Goal: Task Accomplishment & Management: Complete application form

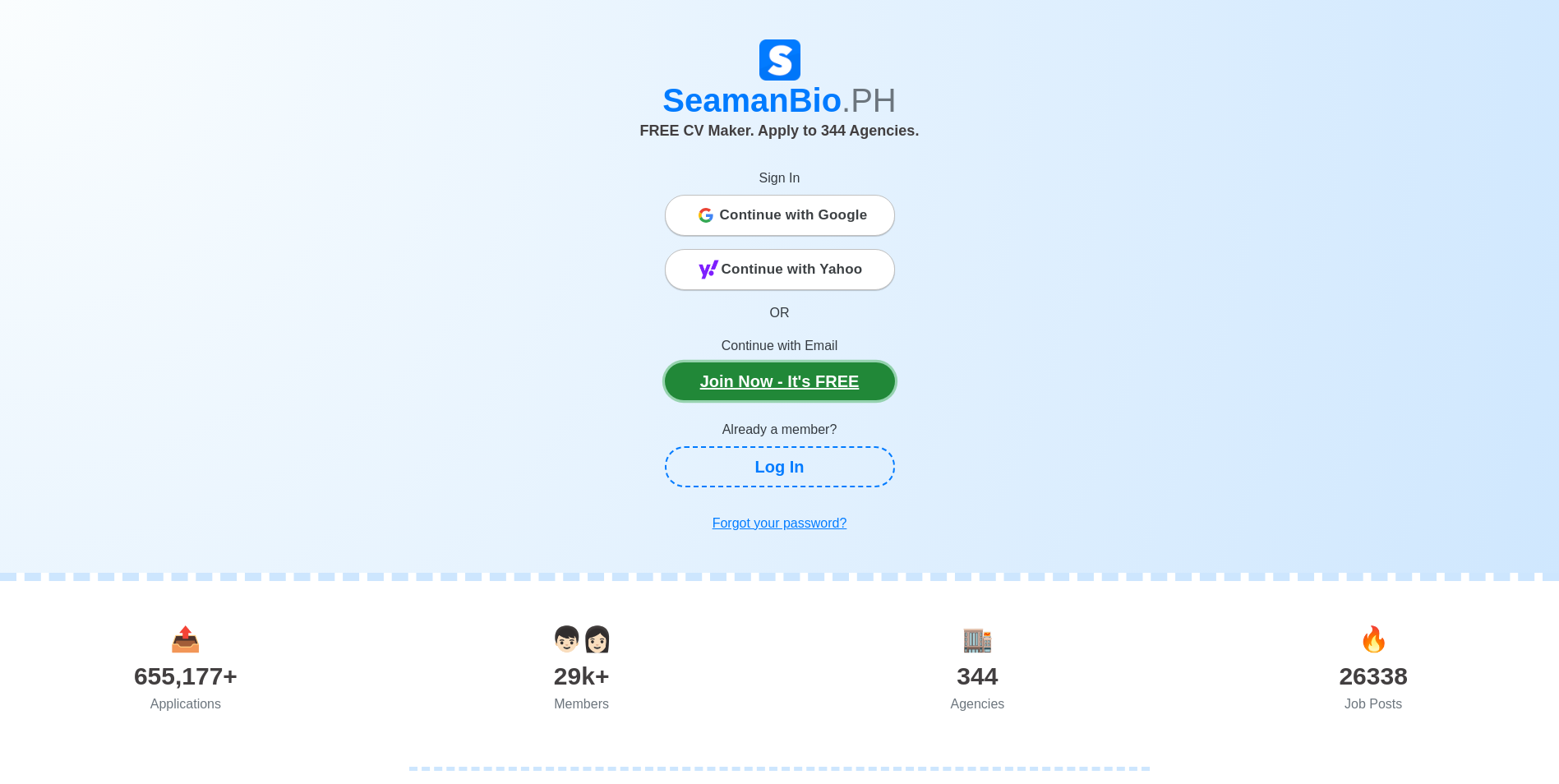
click at [822, 390] on link "Join Now - It's FREE" at bounding box center [780, 381] width 231 height 38
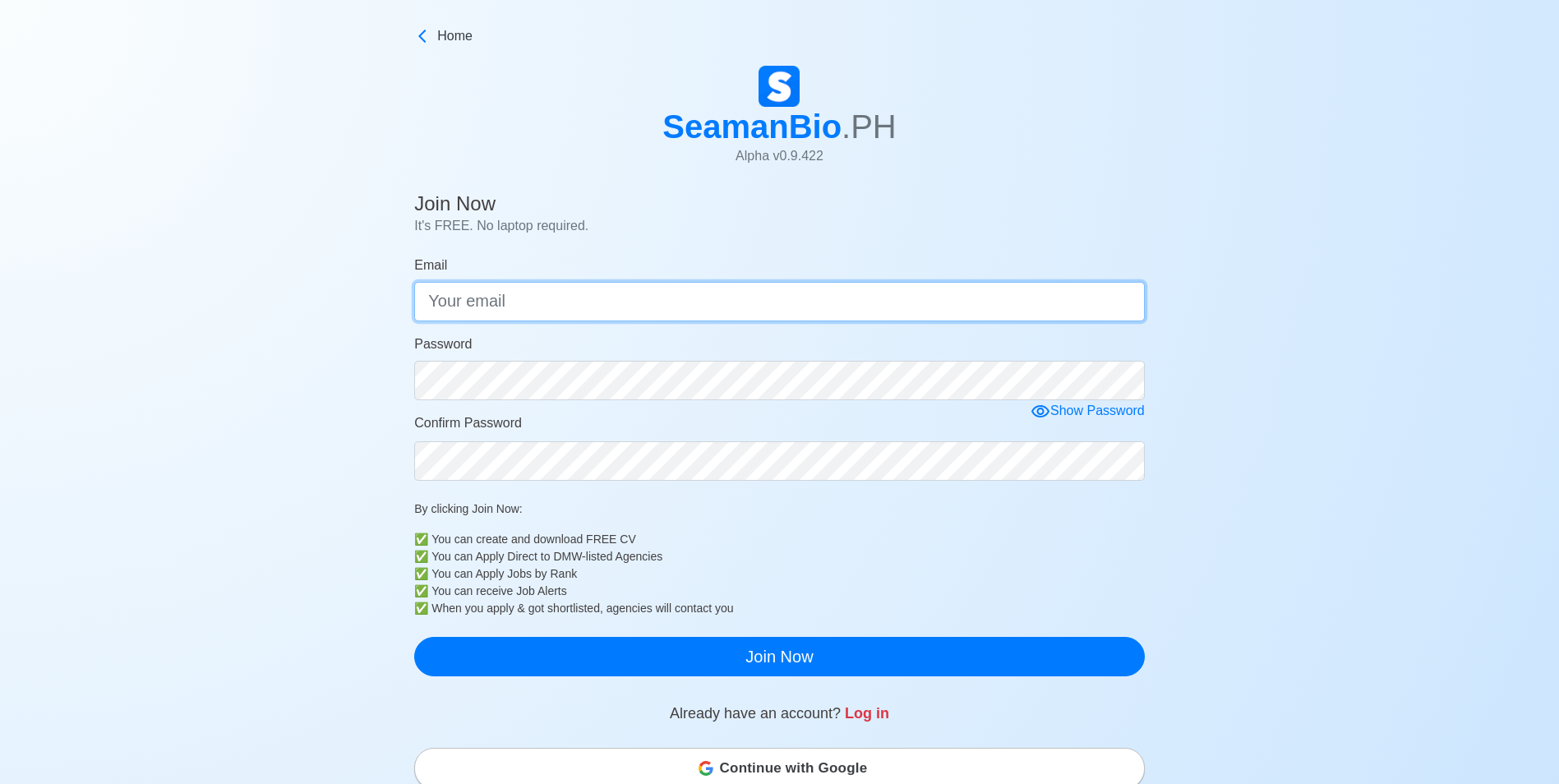
click at [584, 317] on input "Email" at bounding box center [779, 301] width 731 height 40
type input "[EMAIL_ADDRESS][DOMAIN_NAME]"
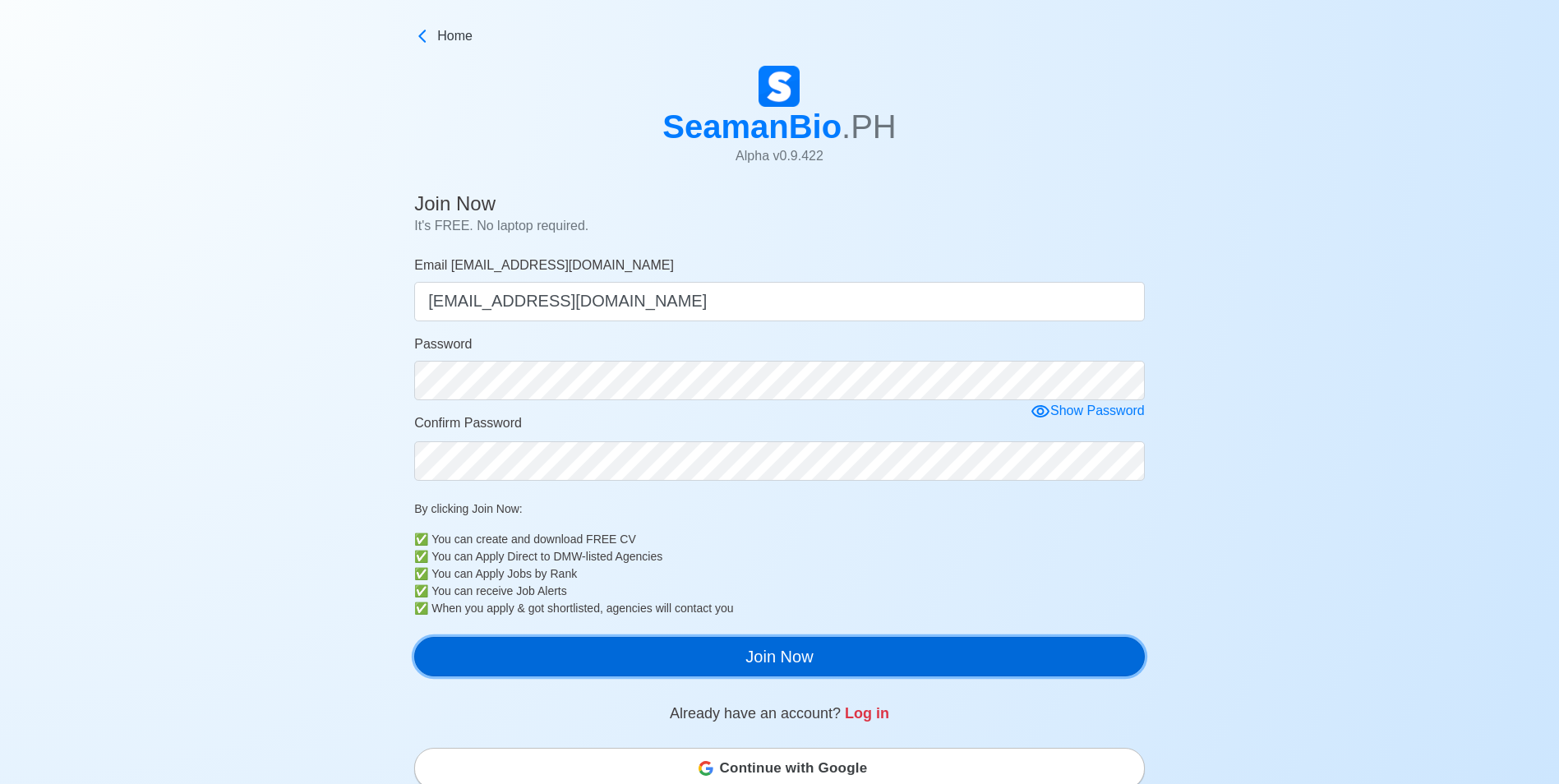
click at [806, 666] on button "Join Now" at bounding box center [779, 657] width 731 height 40
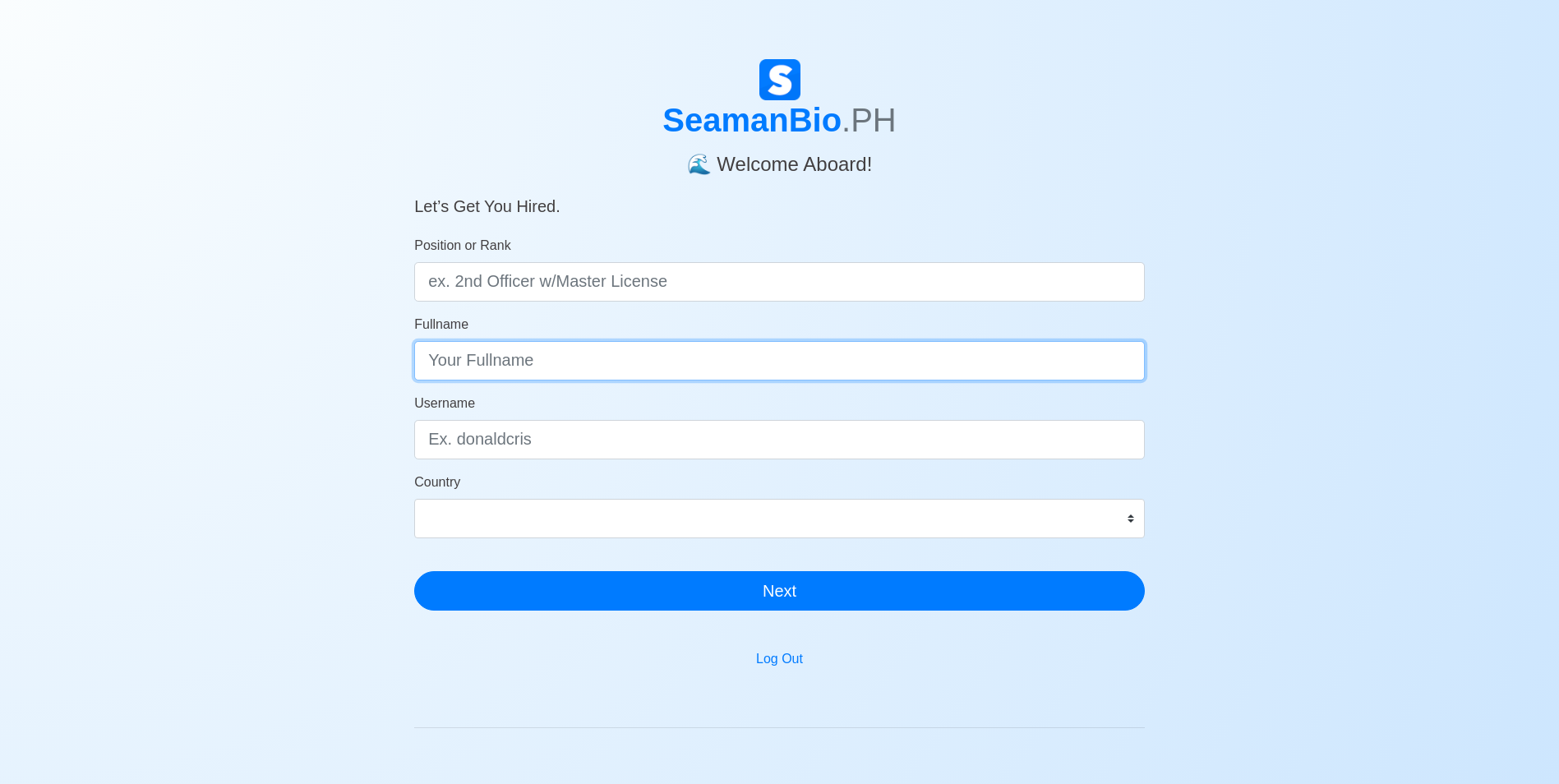
click at [605, 377] on input "Fullname" at bounding box center [779, 361] width 731 height 40
type input "leomar esprecion damance"
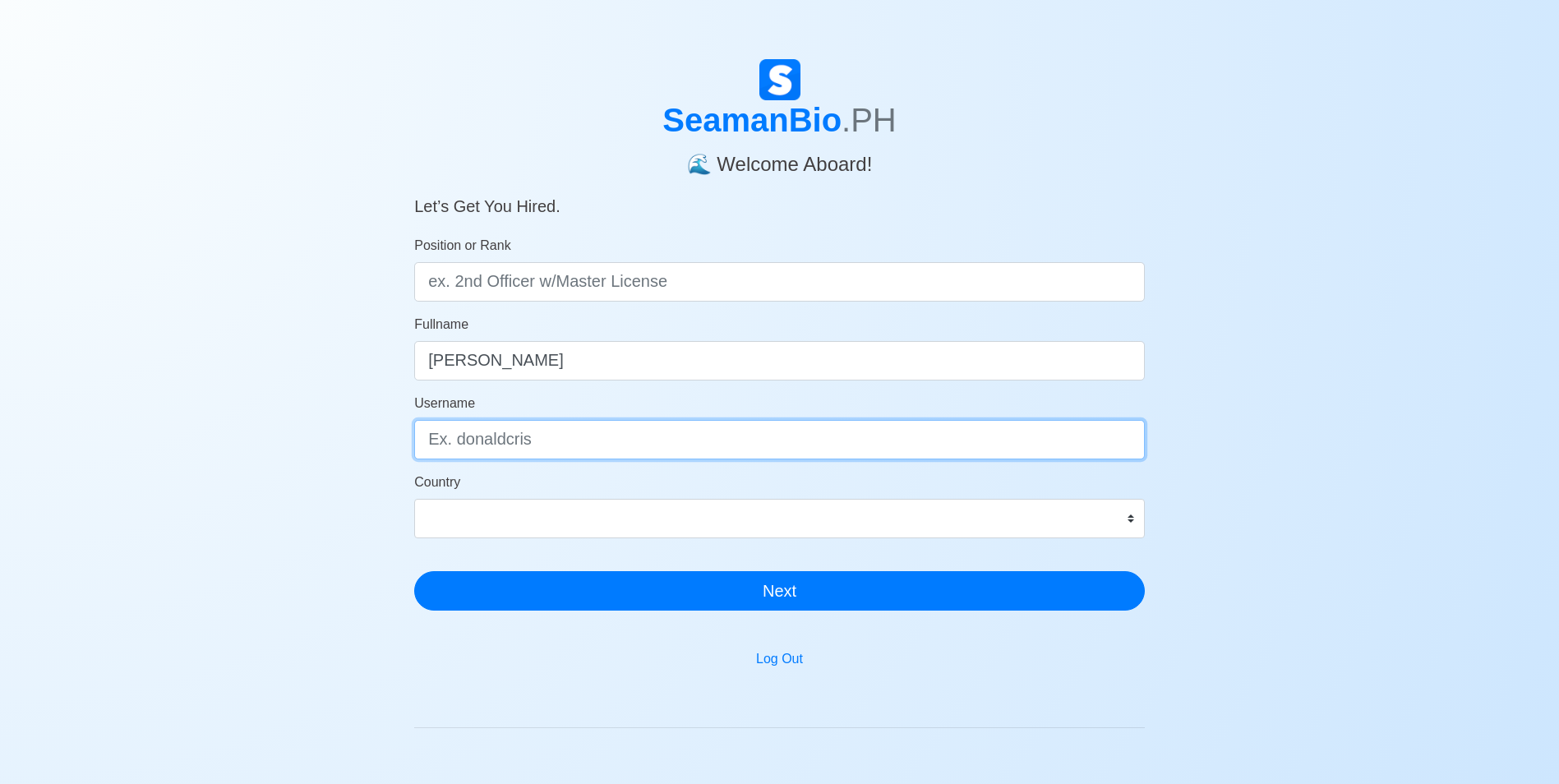
click at [607, 451] on input "Username" at bounding box center [779, 440] width 731 height 40
type input "paperclip001"
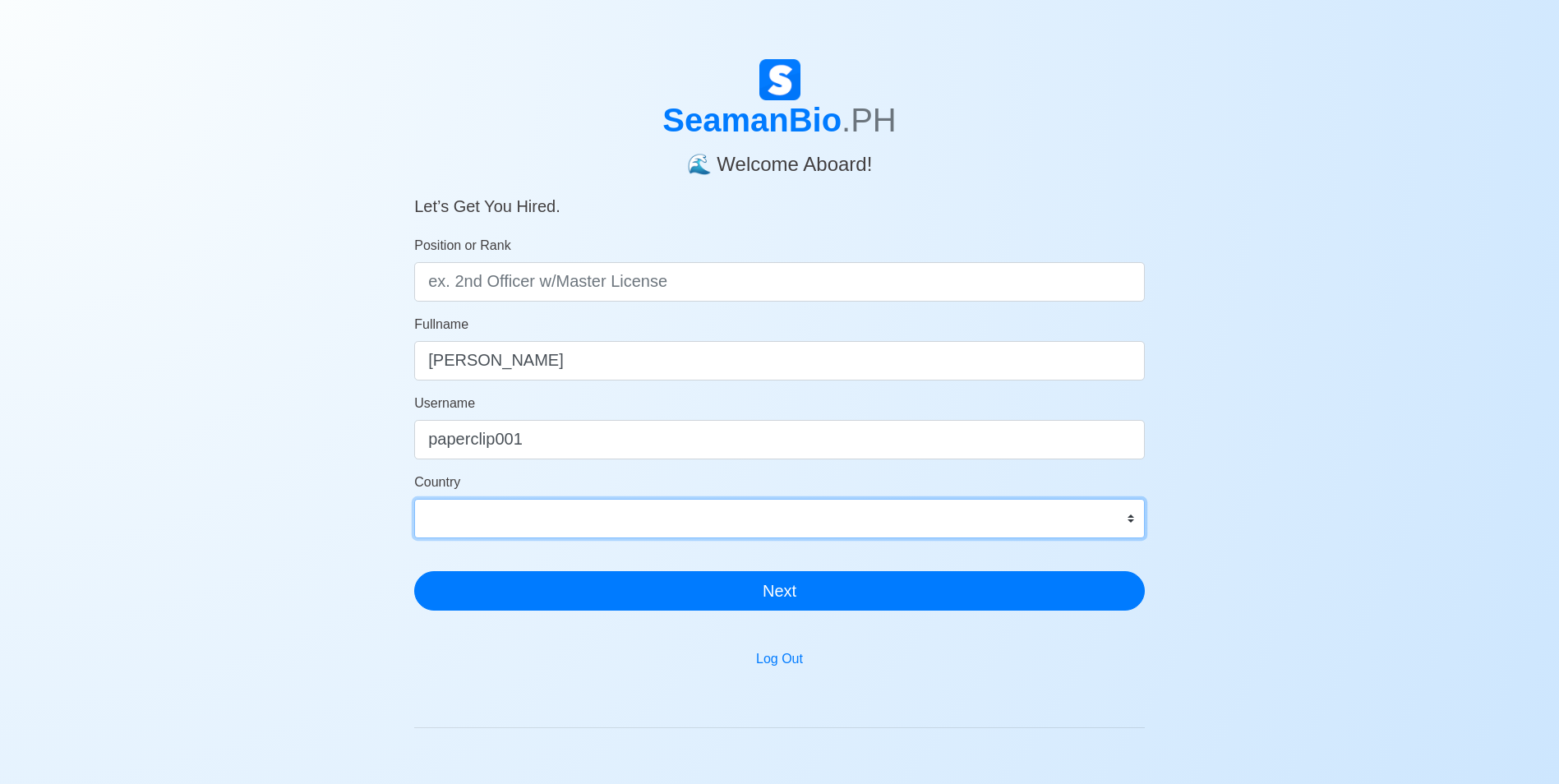
click at [744, 533] on select "Afghanistan Åland Islands Albania Algeria American Samoa Andorra Angola Anguill…" at bounding box center [779, 519] width 731 height 40
click at [414, 499] on select "Afghanistan Åland Islands Albania Algeria American Samoa Andorra Angola Anguill…" at bounding box center [779, 519] width 731 height 40
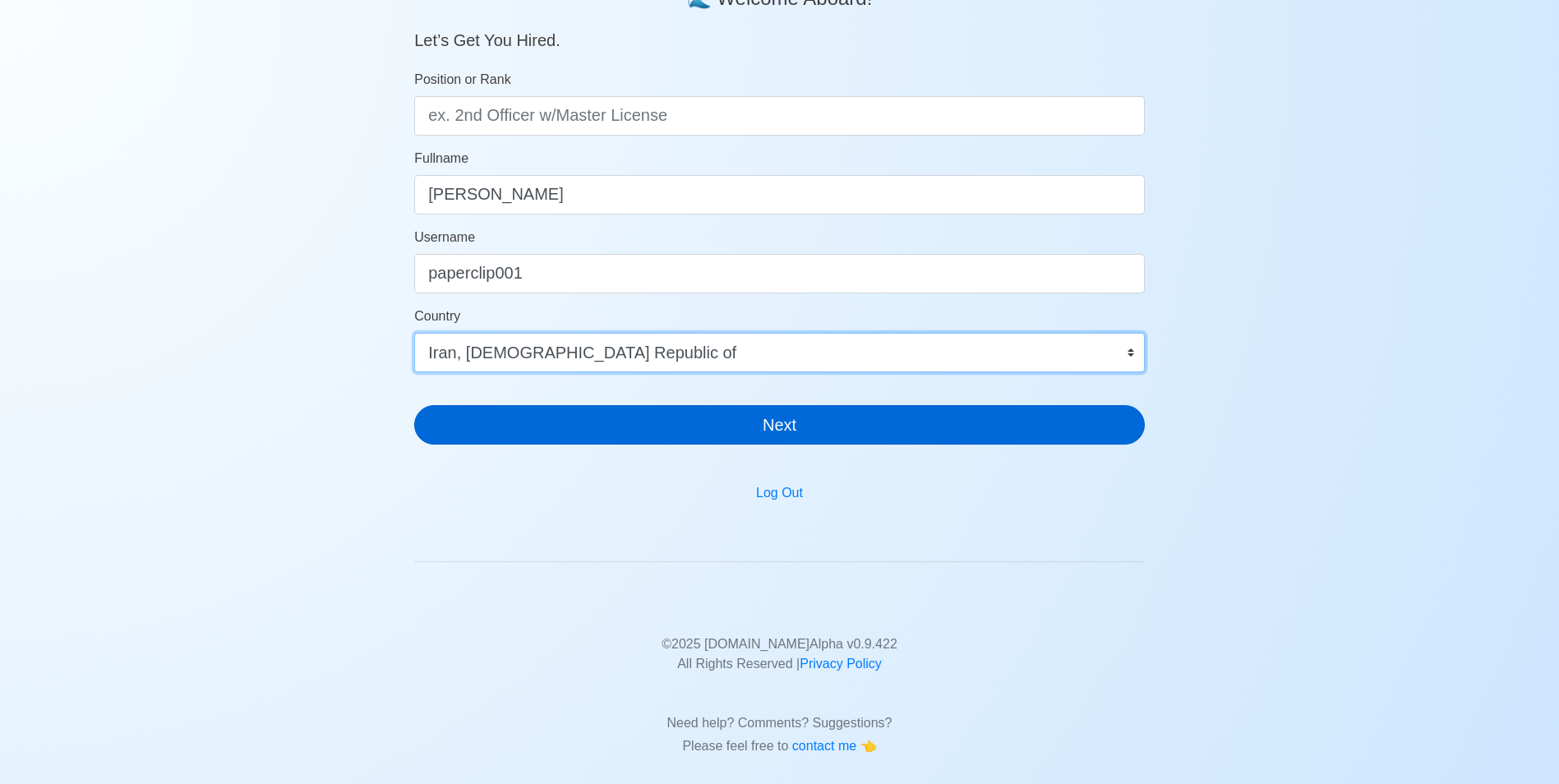
scroll to position [181, 0]
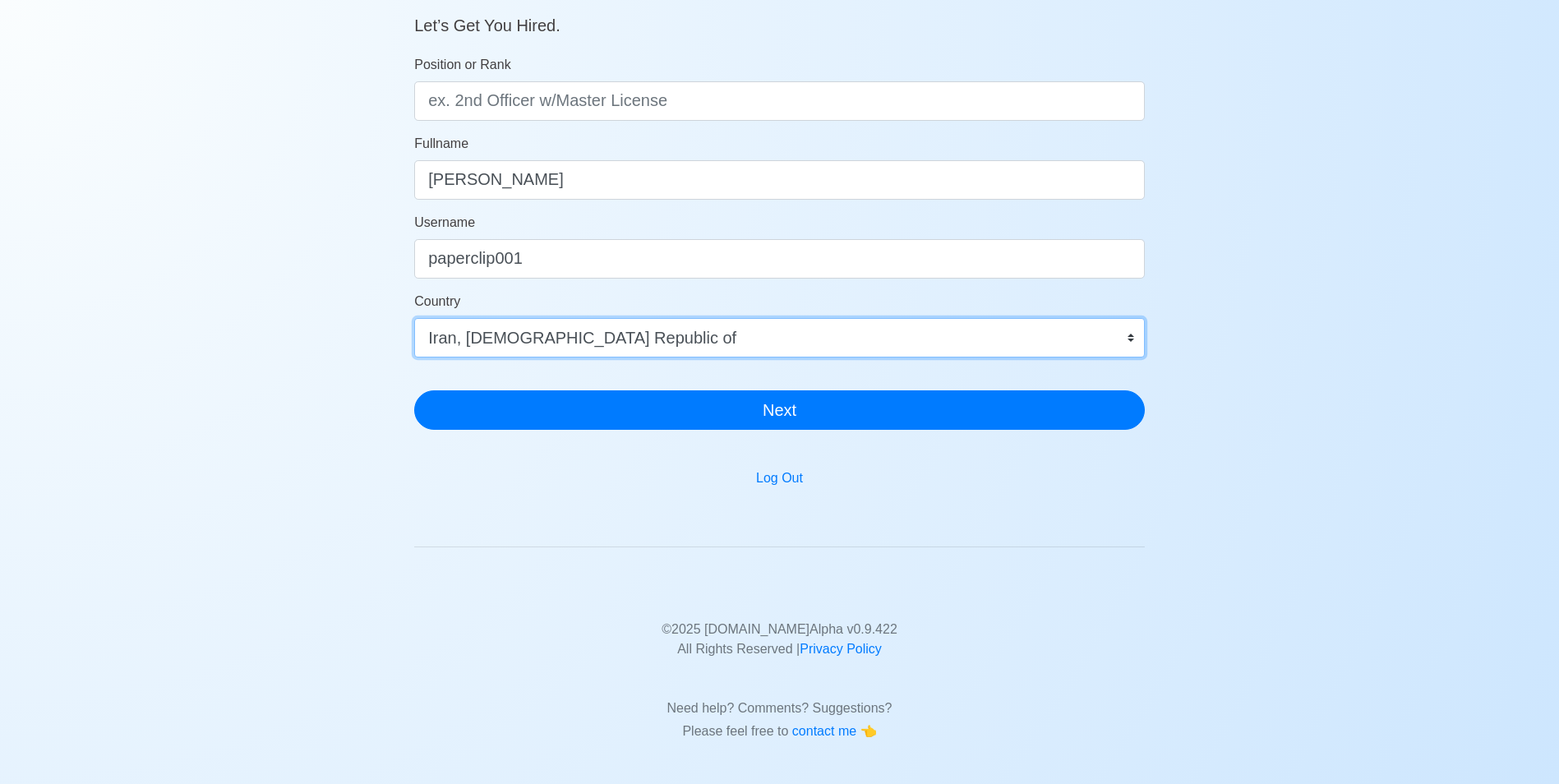
click at [629, 326] on select "Afghanistan Åland Islands Albania Algeria American Samoa Andorra Angola Anguill…" at bounding box center [779, 338] width 731 height 40
select select "PH"
click at [414, 318] on select "Afghanistan Åland Islands Albania Algeria American Samoa Andorra Angola Anguill…" at bounding box center [779, 338] width 731 height 40
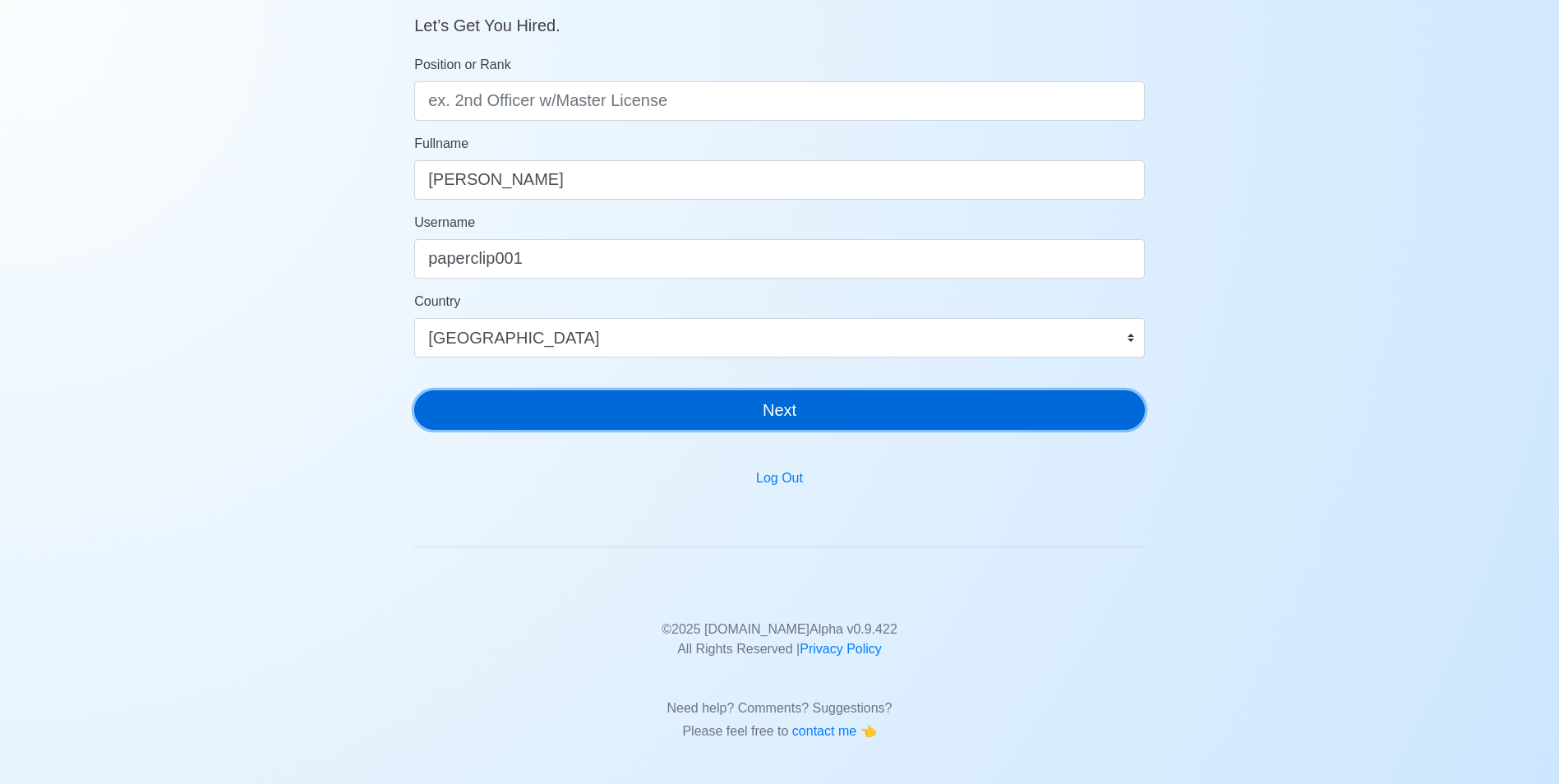
click at [605, 421] on button "Next" at bounding box center [779, 410] width 731 height 40
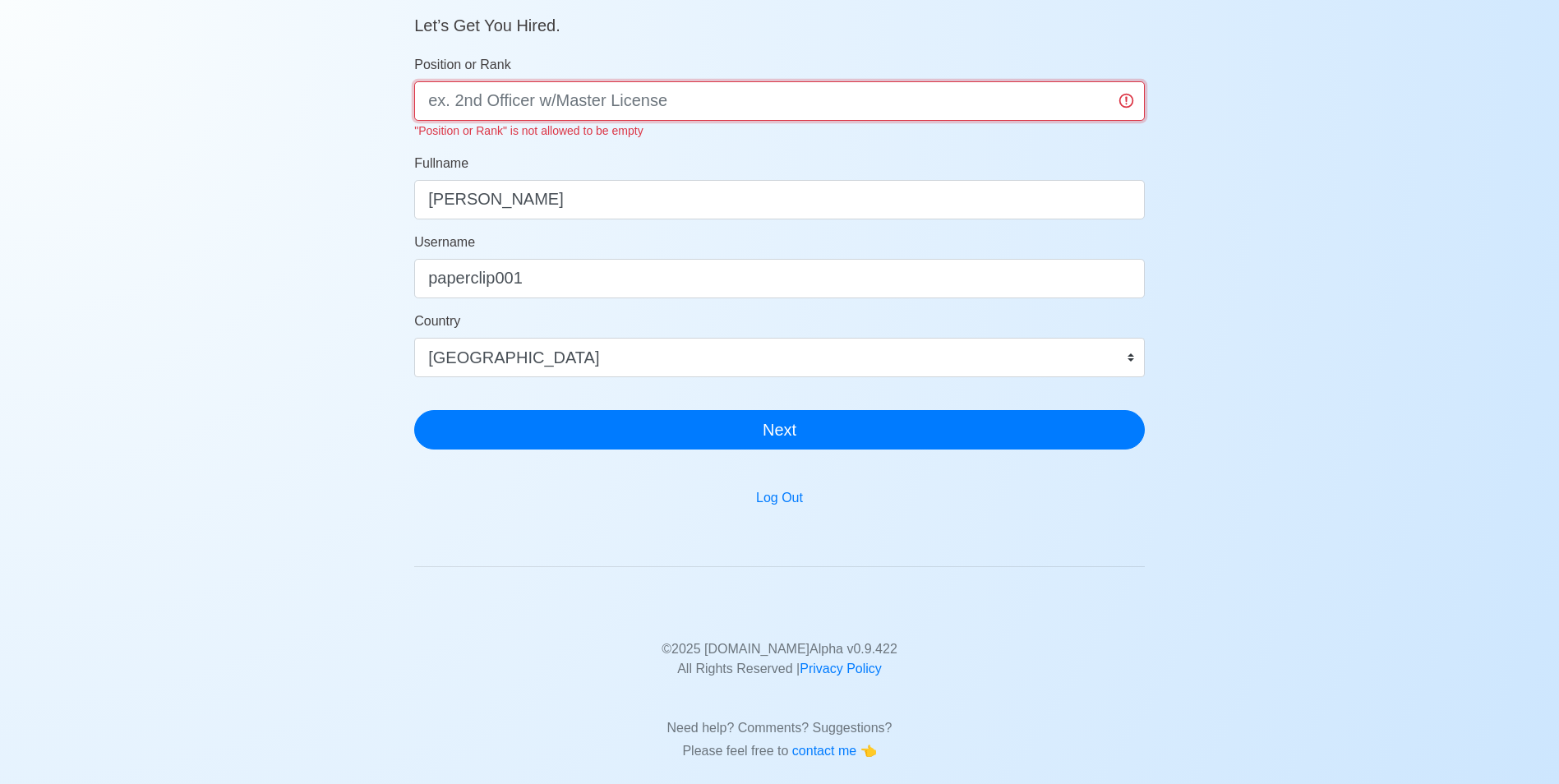
click at [629, 104] on input "Position or Rank" at bounding box center [779, 101] width 731 height 40
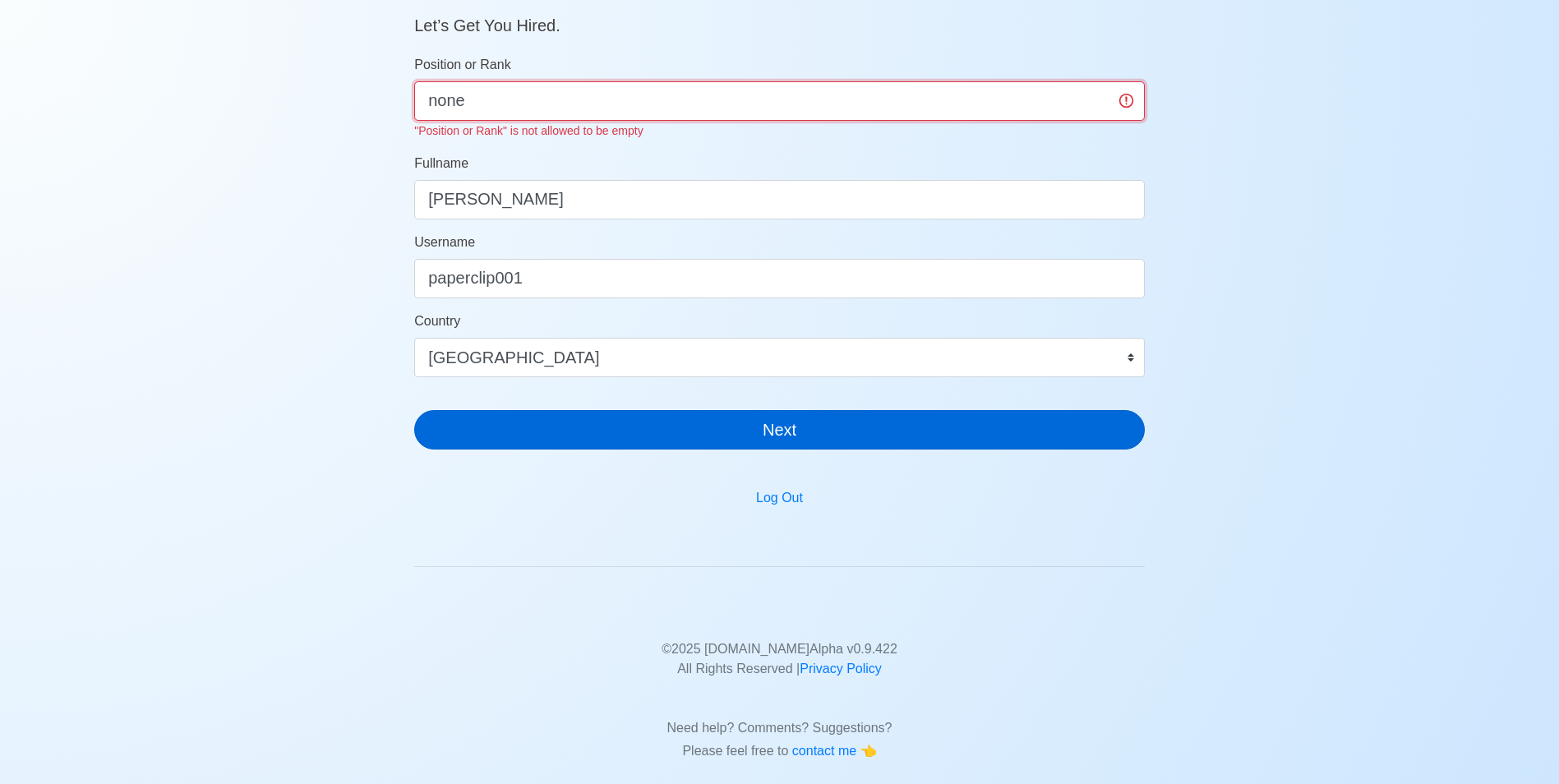
type input "none"
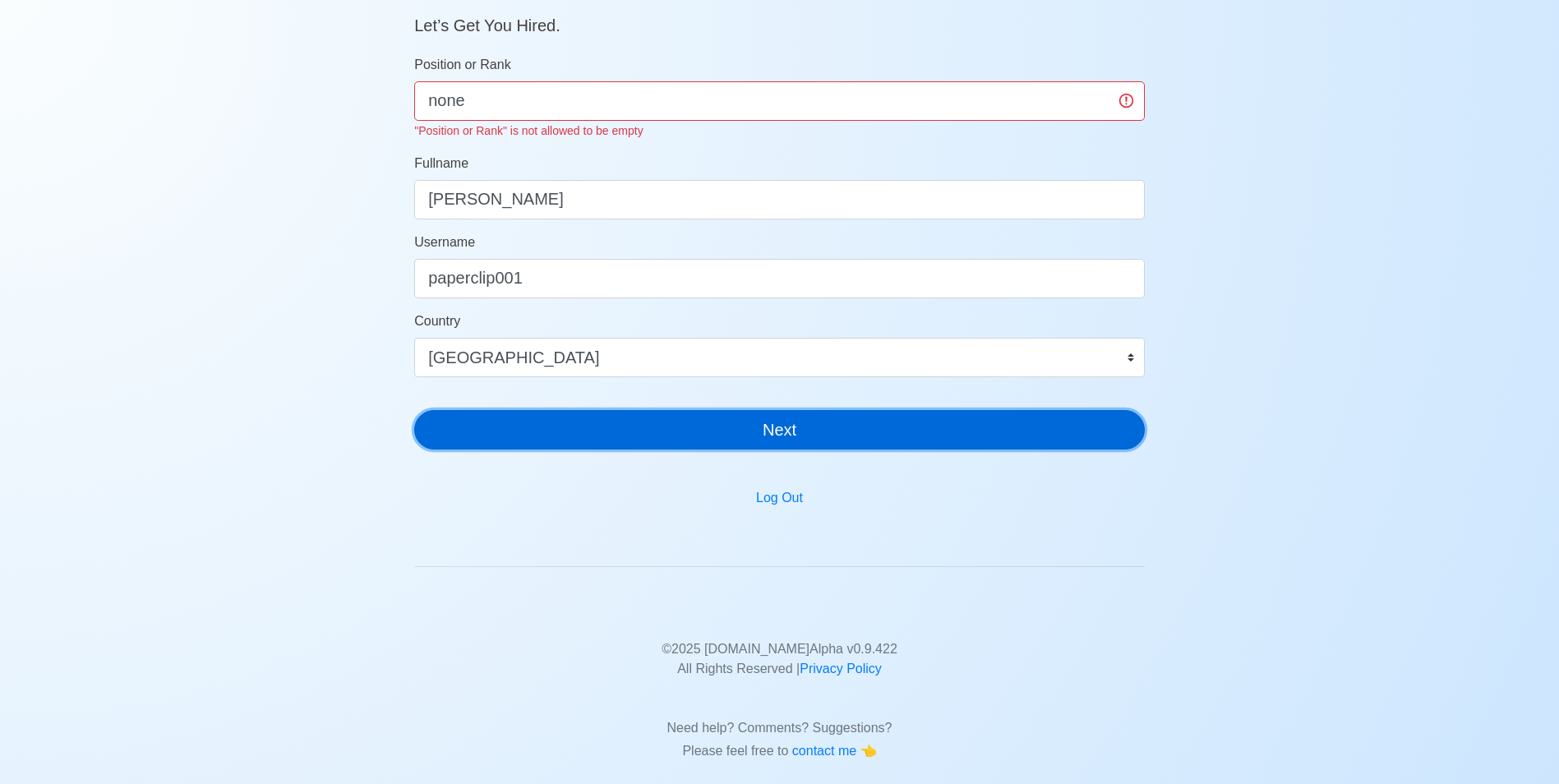
click at [810, 426] on button "Next" at bounding box center [779, 430] width 731 height 40
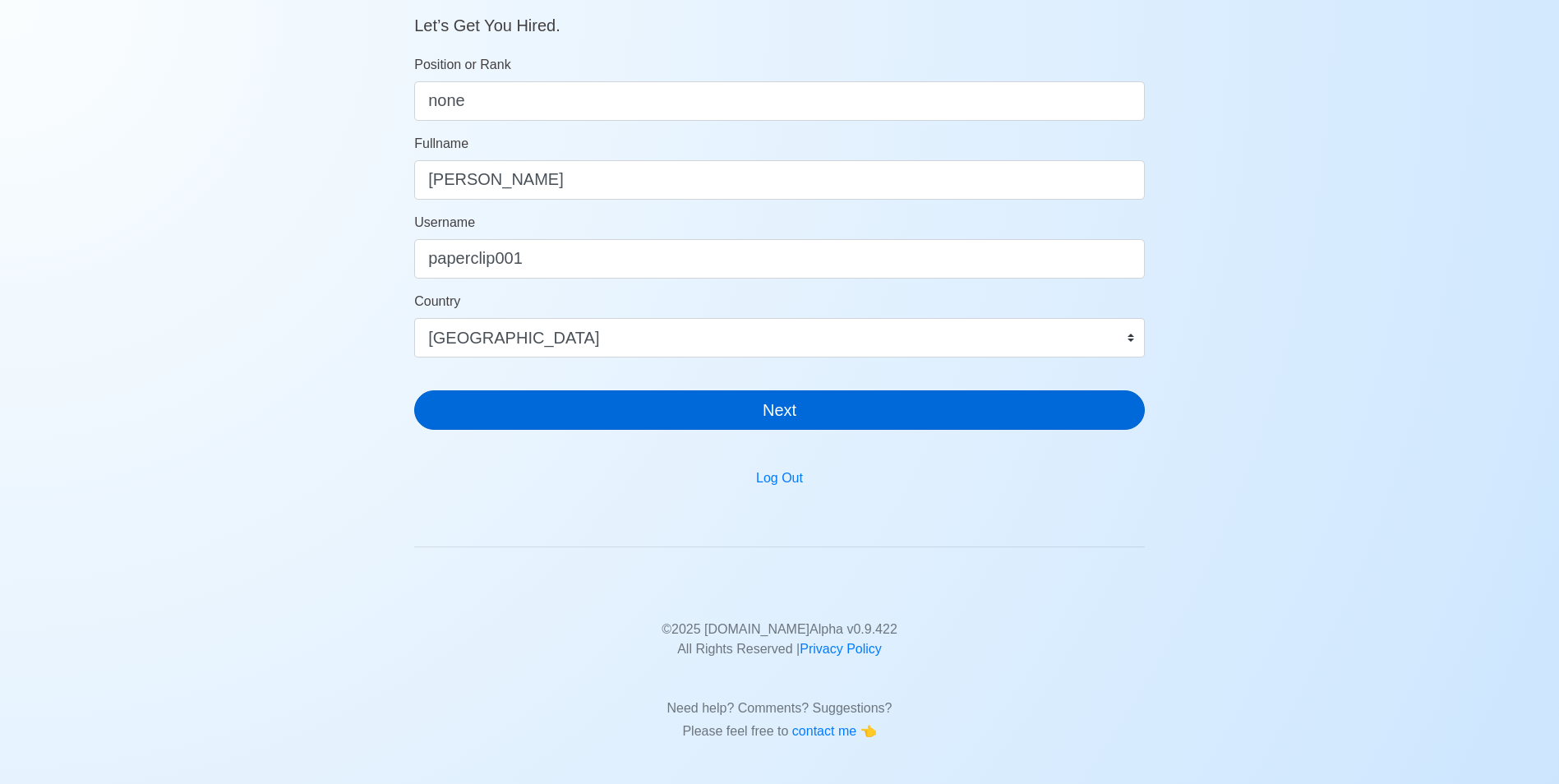
scroll to position [0, 0]
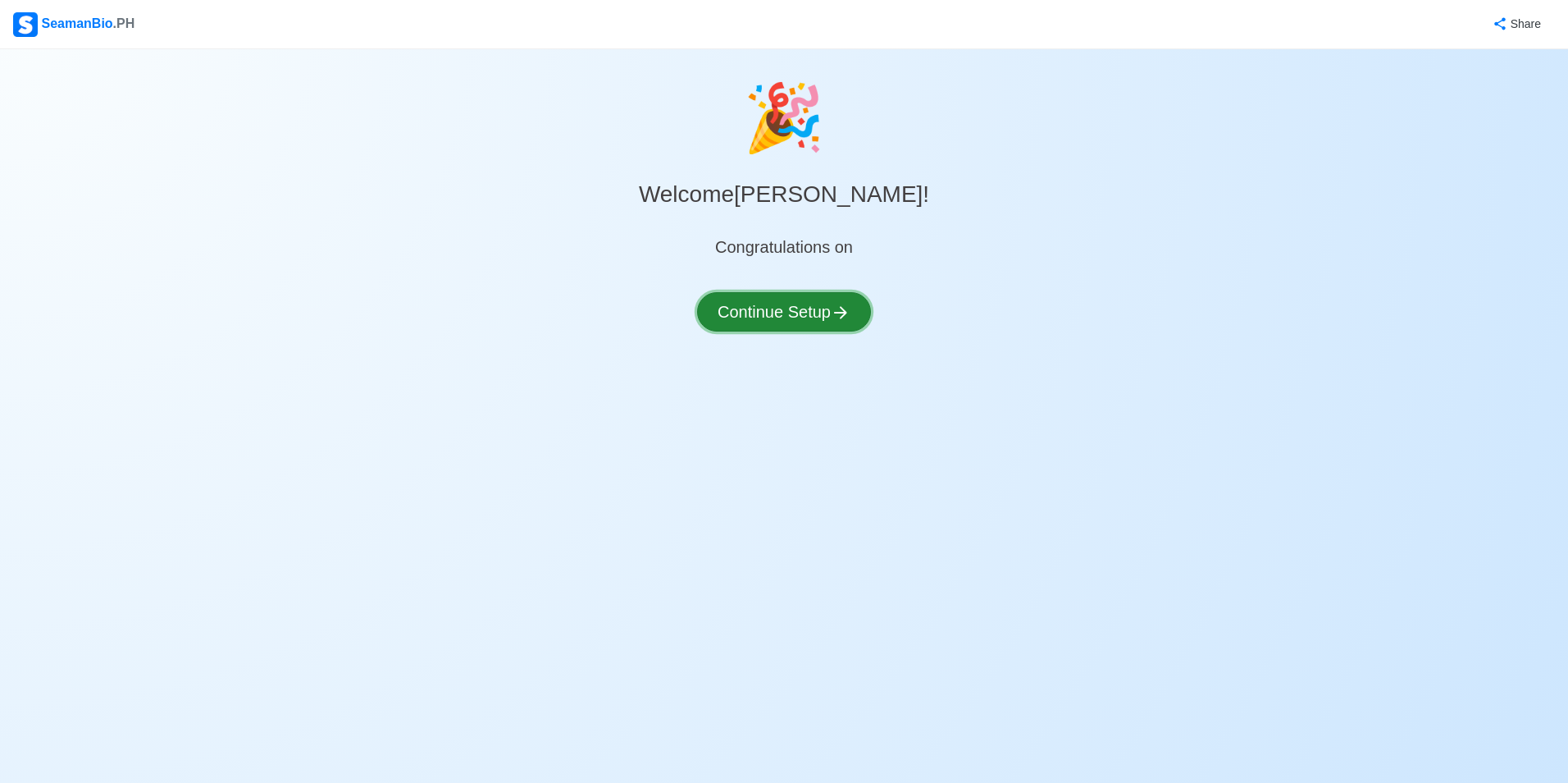
click at [785, 315] on button "Continue Setup" at bounding box center [784, 312] width 174 height 40
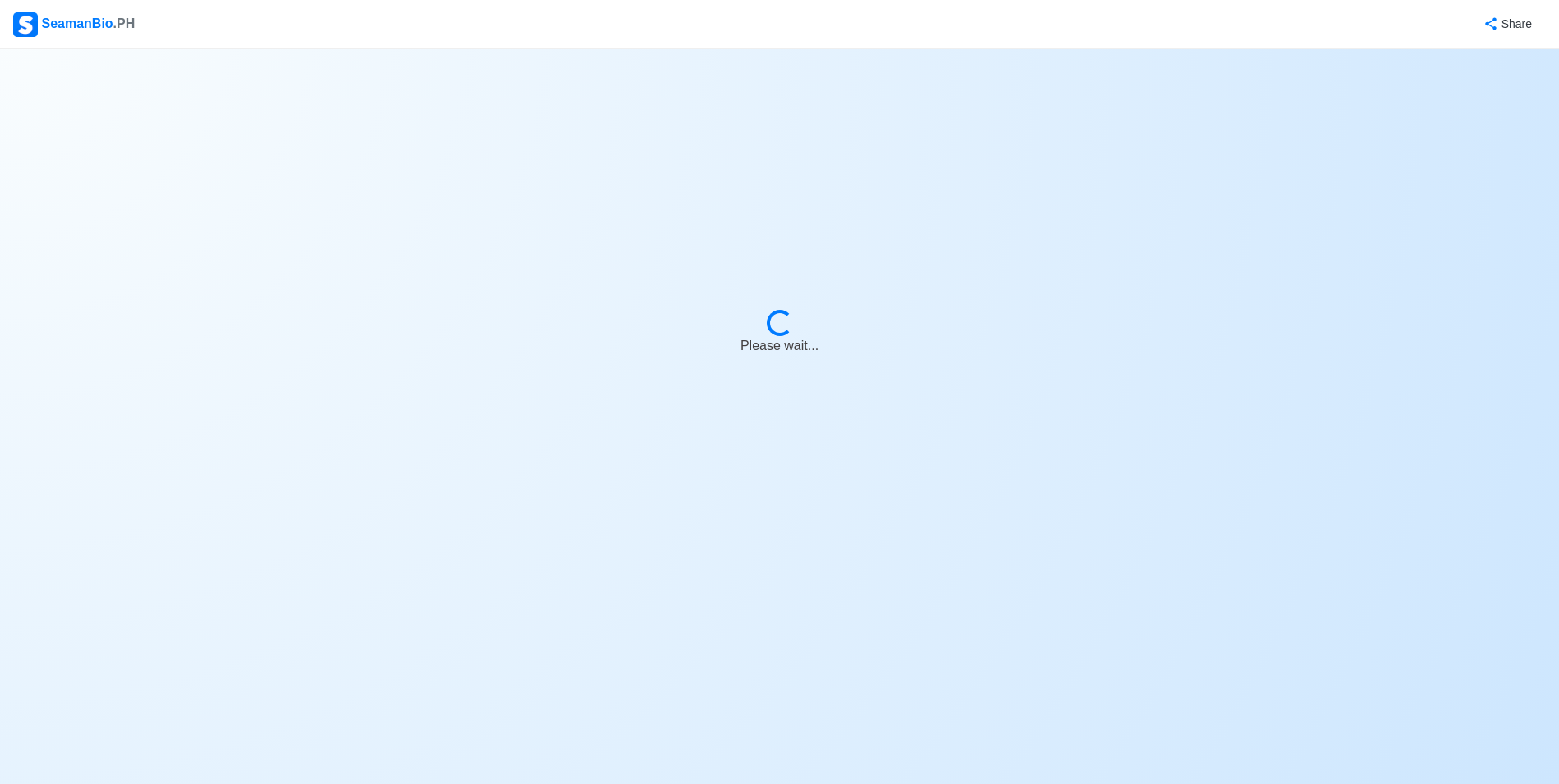
select select "Visible for Hiring"
select select "PH"
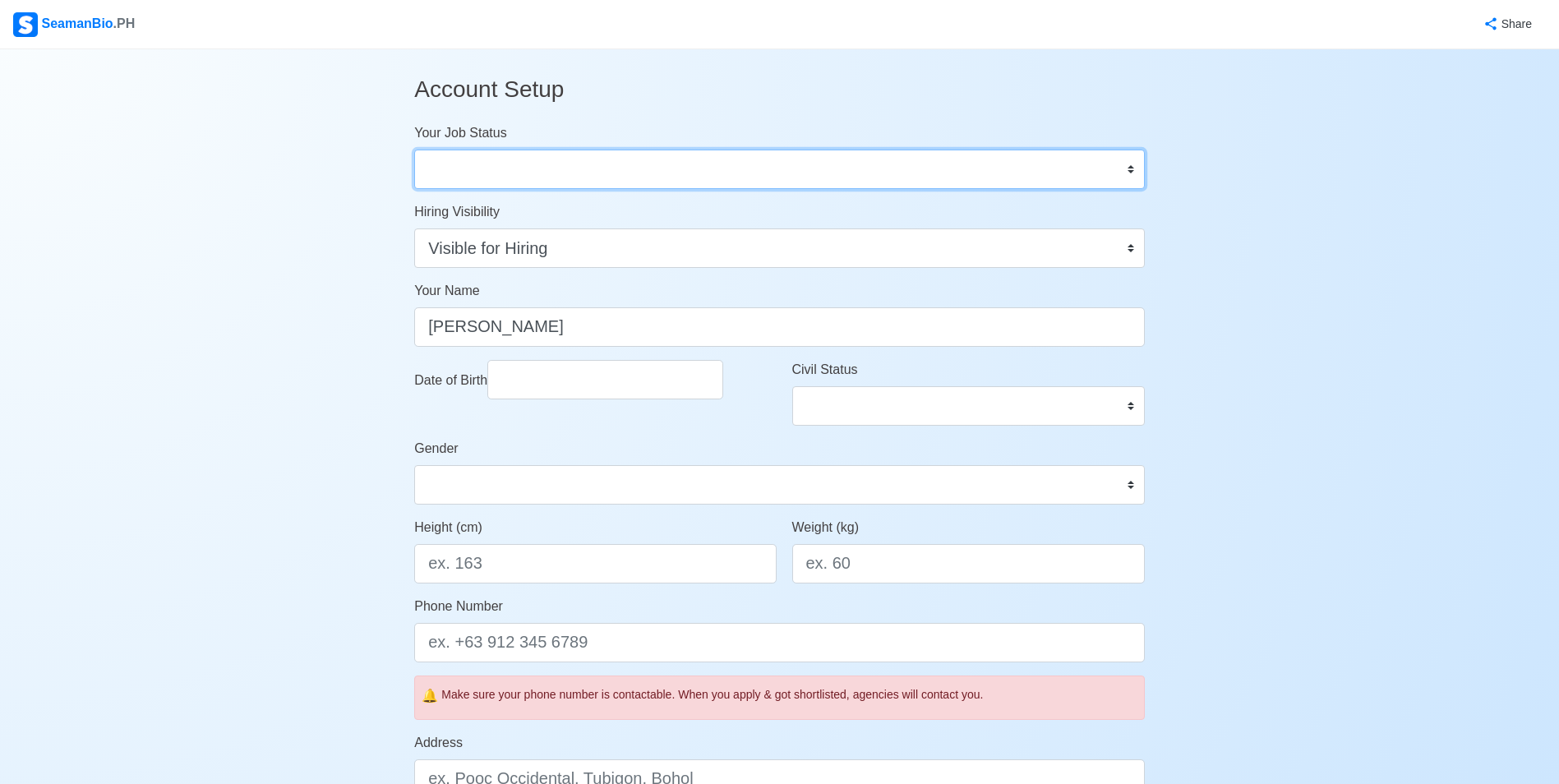
click at [664, 164] on select "Onboard Actively Looking for Job Not Looking for Job" at bounding box center [779, 170] width 731 height 40
select select "Actively Looking for Job"
click at [414, 150] on select "Onboard Actively Looking for Job Not Looking for Job" at bounding box center [779, 170] width 731 height 40
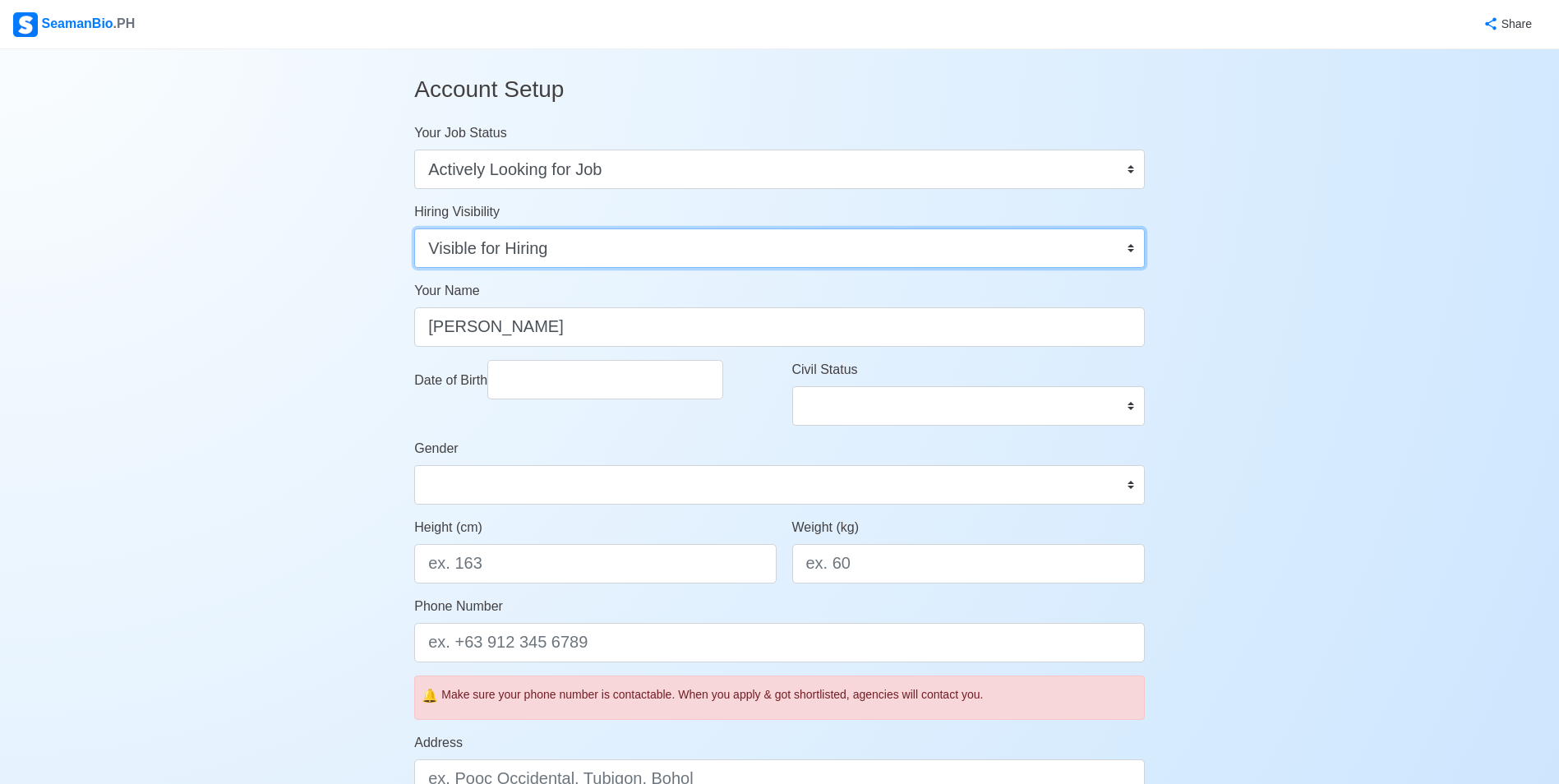
click at [601, 256] on select "Visible for Hiring Not Visible for Hiring" at bounding box center [779, 249] width 731 height 40
click at [414, 229] on select "Visible for Hiring Not Visible for Hiring" at bounding box center [779, 249] width 731 height 40
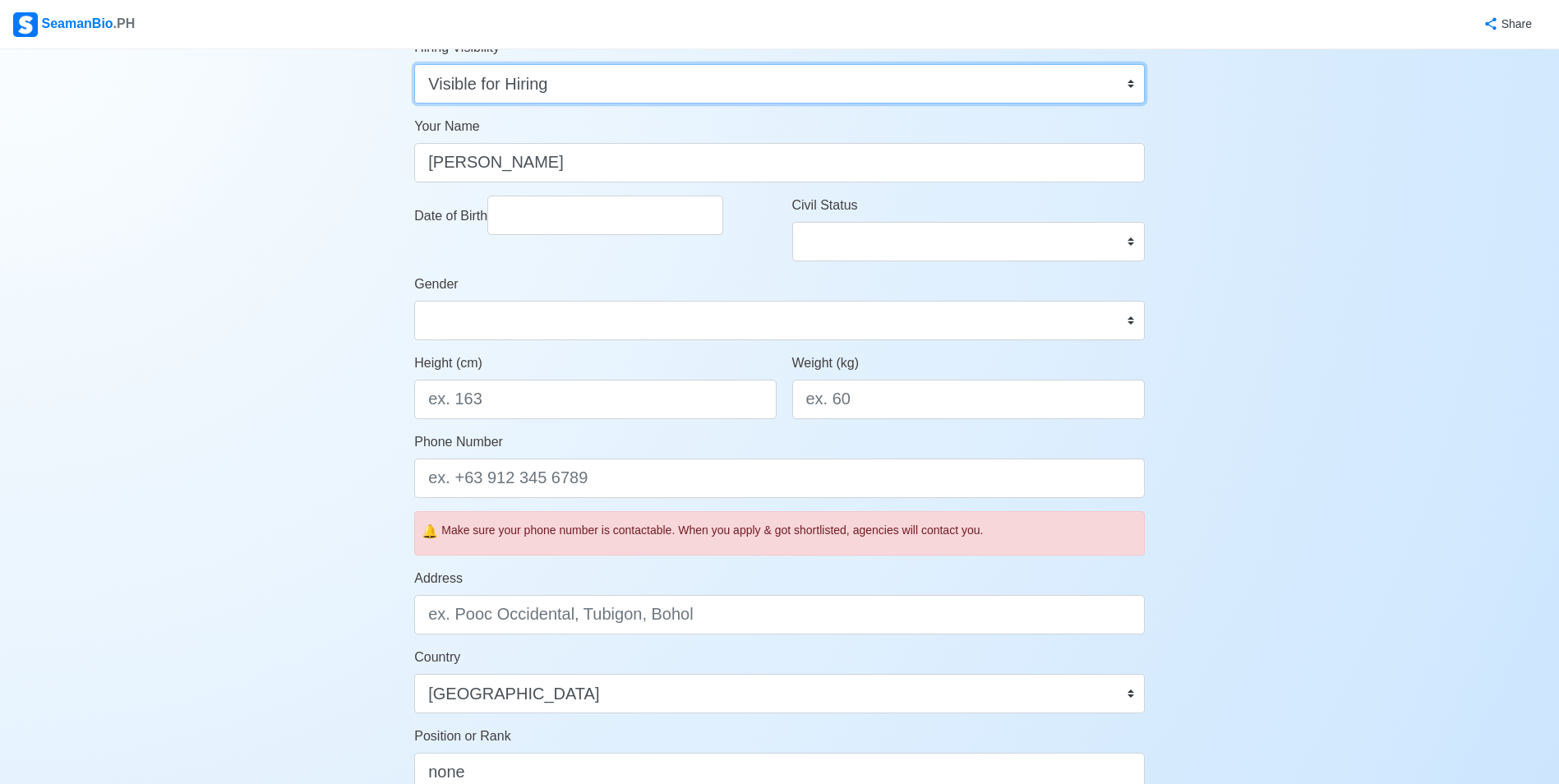
scroll to position [154, 0]
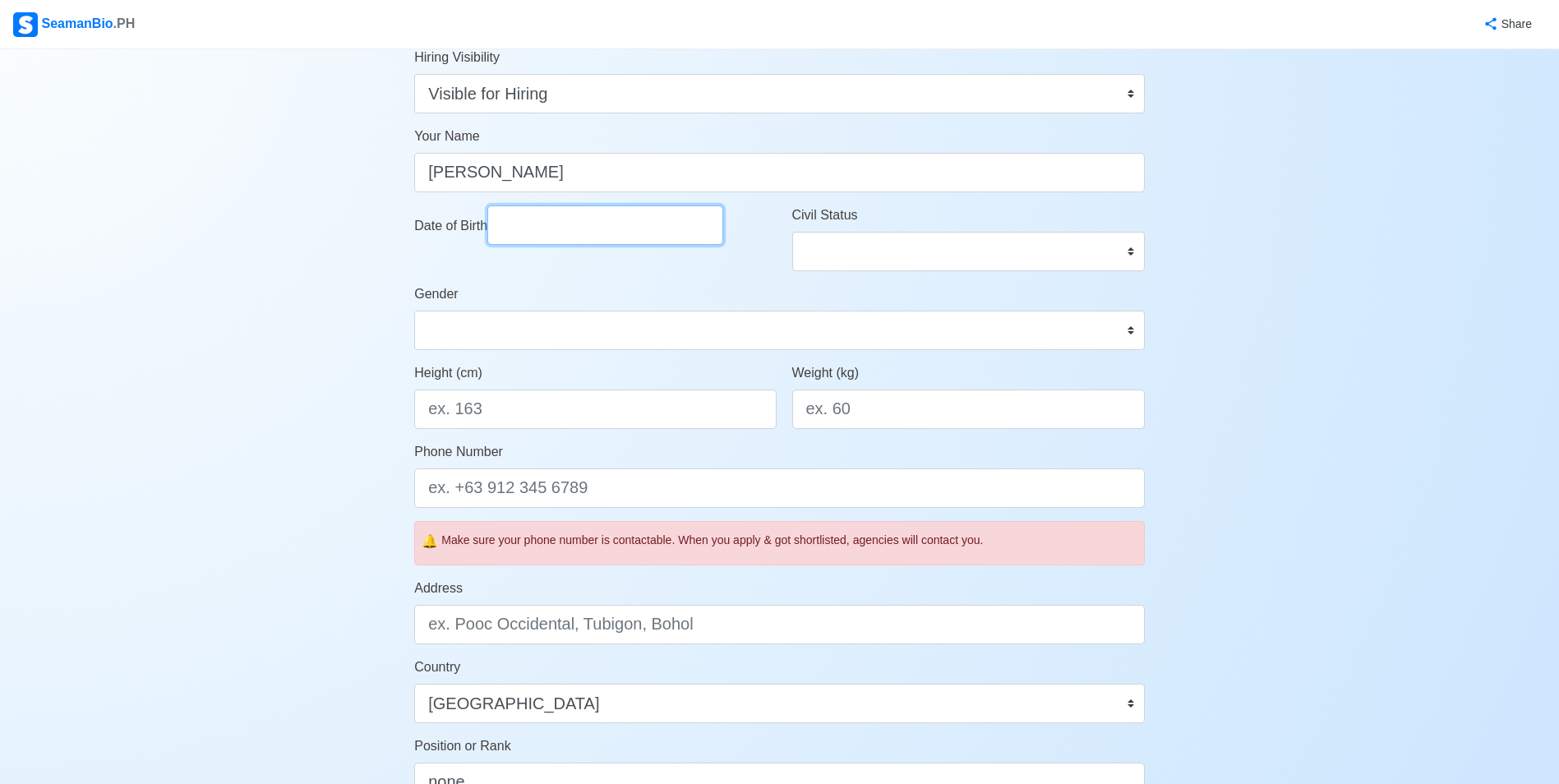
click at [612, 232] on input "Date of Birth" at bounding box center [605, 225] width 236 height 40
select select "****"
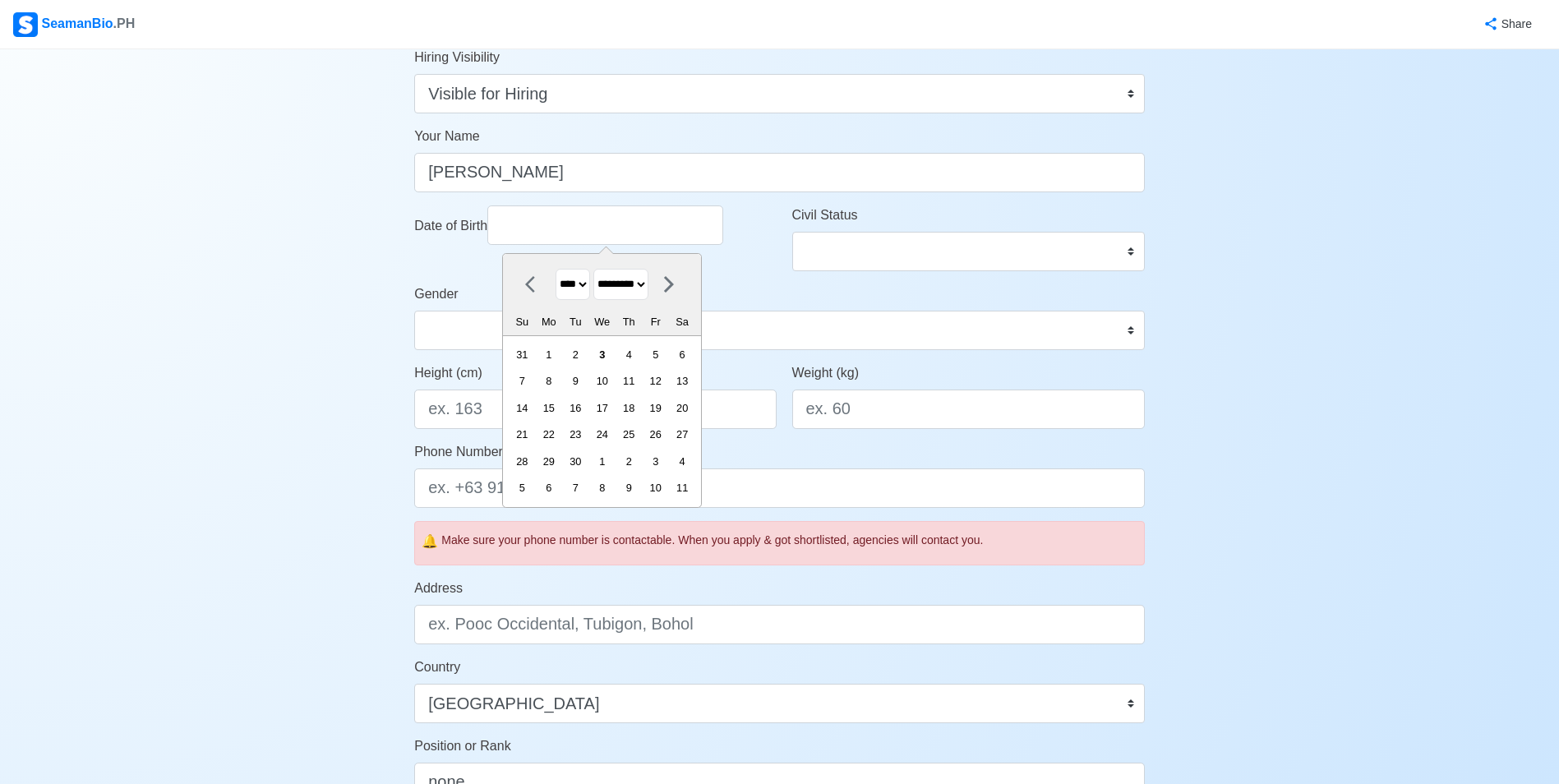
click at [641, 288] on select "******* ******** ***** ***** *** **** **** ****** ********* ******* ******** **…" at bounding box center [621, 284] width 55 height 32
select select "********"
click at [601, 269] on select "******* ******** ***** ***** *** **** **** ****** ********* ******* ******** **…" at bounding box center [621, 284] width 55 height 32
click at [581, 288] on select "**** **** **** **** **** **** **** **** **** **** **** **** **** **** **** ****…" at bounding box center [573, 284] width 35 height 32
select select "****"
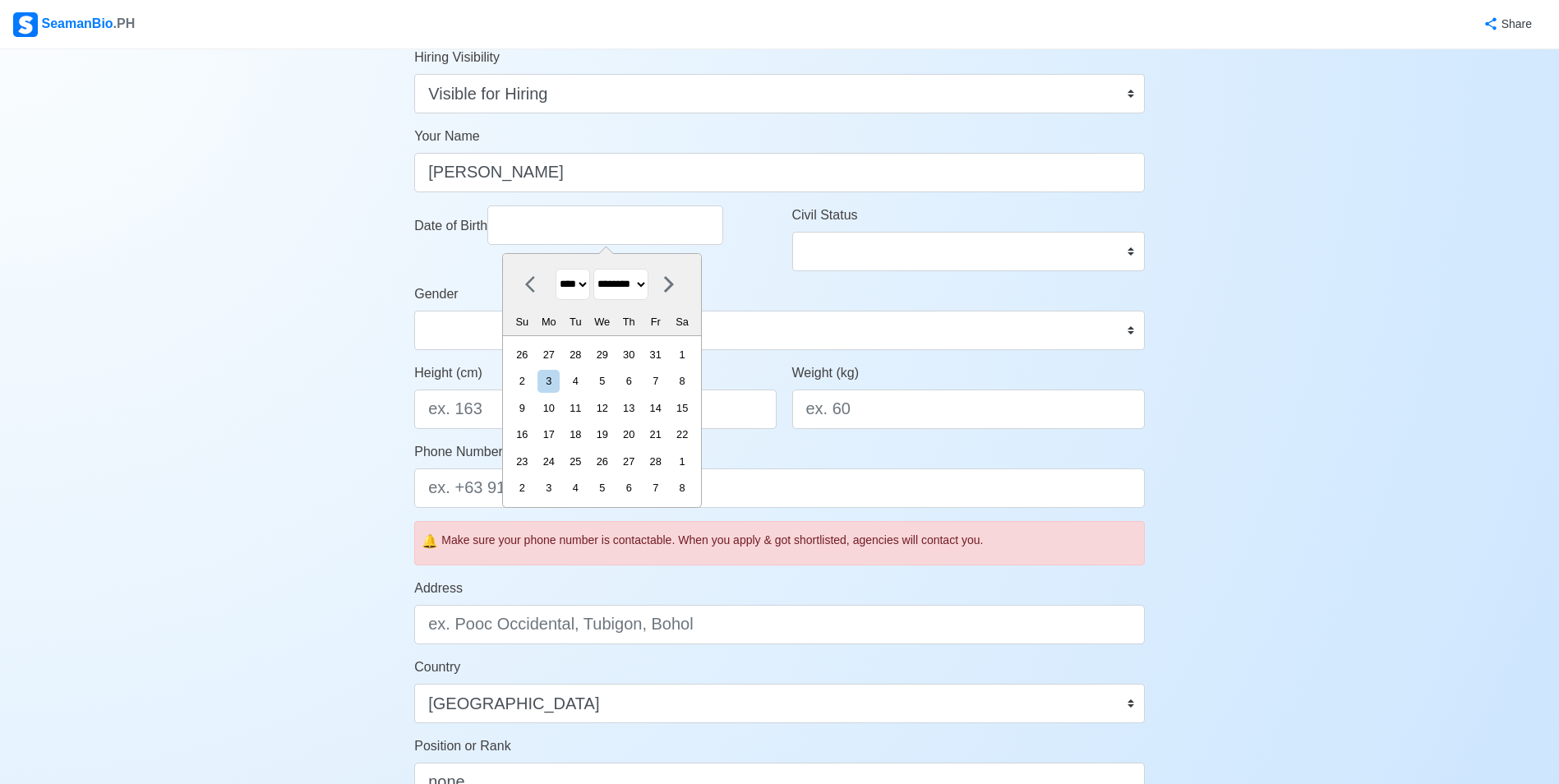
click at [555, 269] on select "**** **** **** **** **** **** **** **** **** **** **** **** **** **** **** ****…" at bounding box center [573, 284] width 35 height 32
click at [533, 405] on div "14" at bounding box center [523, 408] width 23 height 23
type input "02/14/1999"
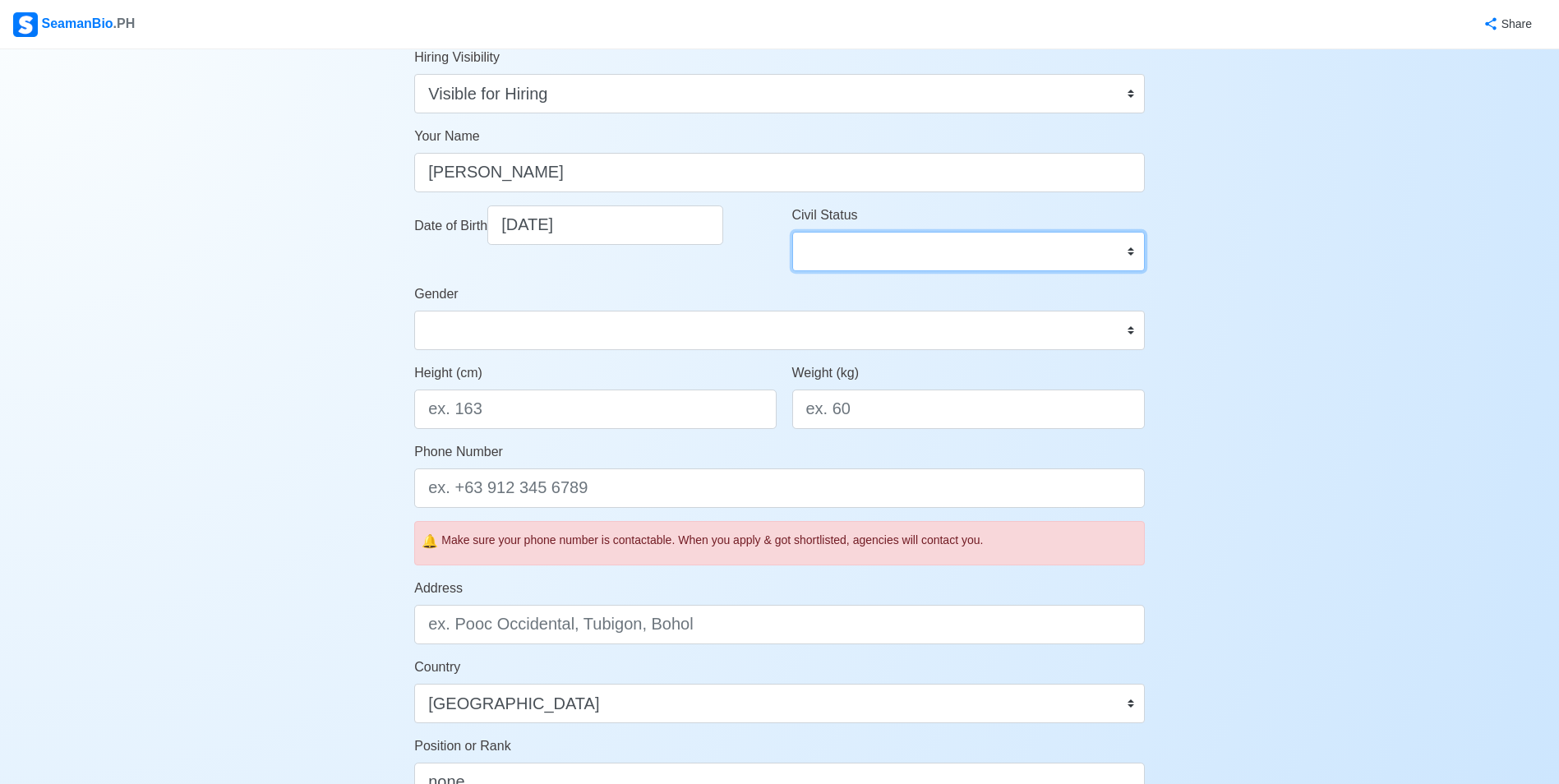
click at [857, 249] on select "Single Married Widowed Separated" at bounding box center [968, 251] width 353 height 40
select select "Married"
click at [792, 231] on select "Single Married Widowed Separated" at bounding box center [968, 251] width 353 height 40
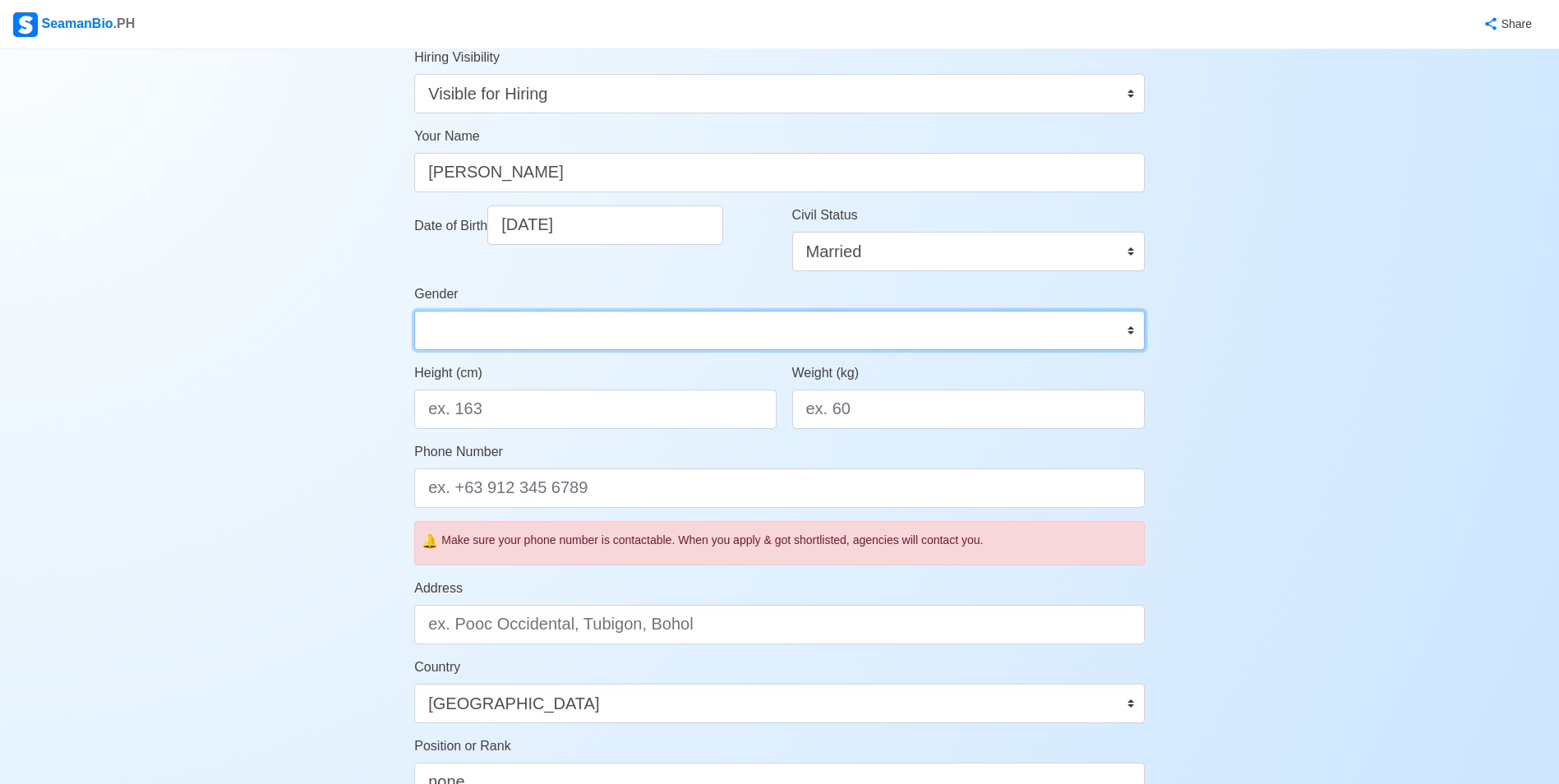
click at [542, 326] on select "Male Female" at bounding box center [779, 330] width 731 height 40
select select "[DEMOGRAPHIC_DATA]"
click at [414, 310] on select "Male Female" at bounding box center [779, 330] width 731 height 40
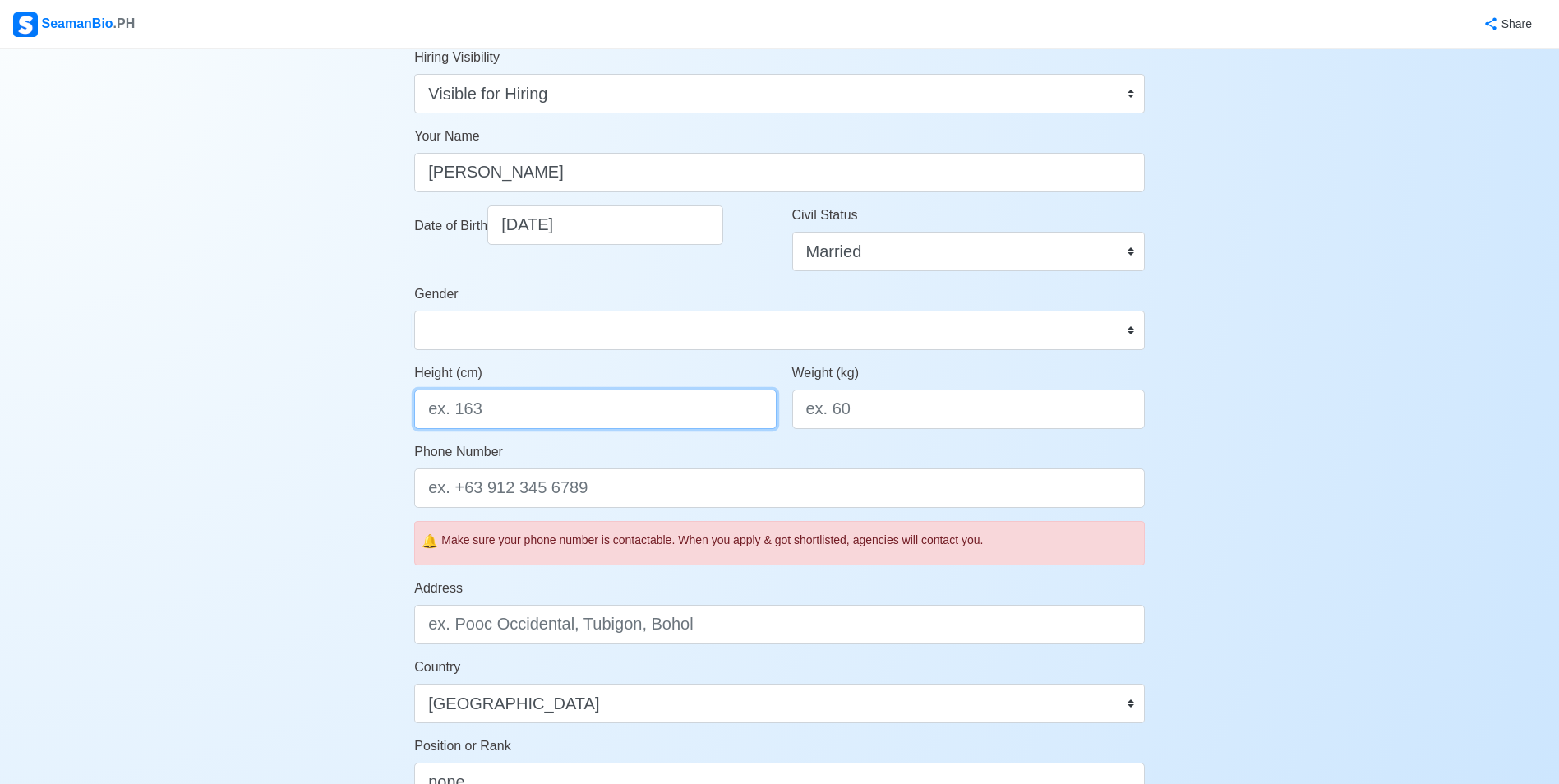
click at [536, 423] on input "Height (cm)" at bounding box center [594, 409] width 361 height 40
type input "178"
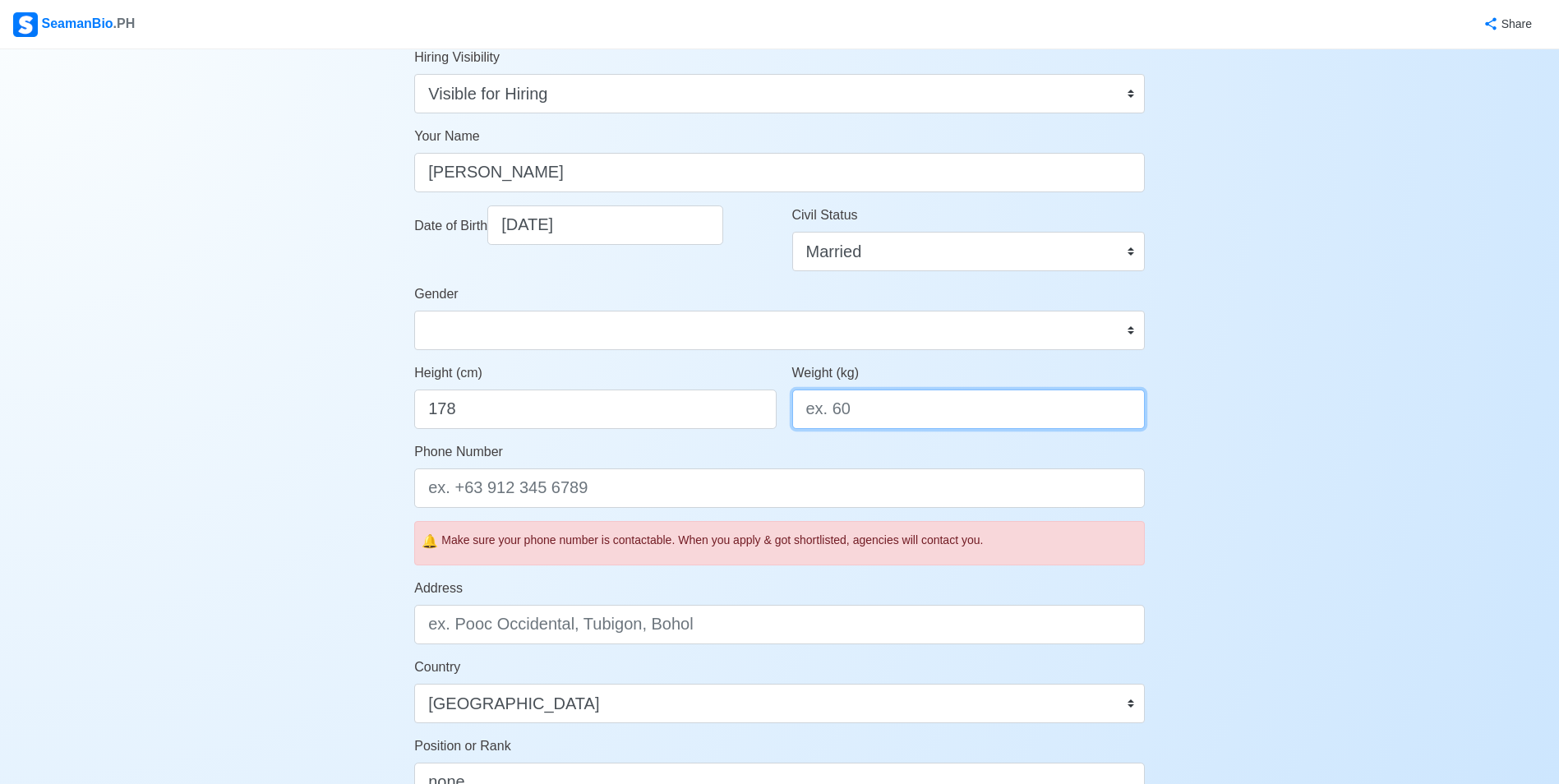
drag, startPoint x: 921, startPoint y: 409, endPoint x: 911, endPoint y: 413, distance: 10.8
click at [919, 411] on input "Weight (kg)" at bounding box center [968, 409] width 353 height 40
type input "90"
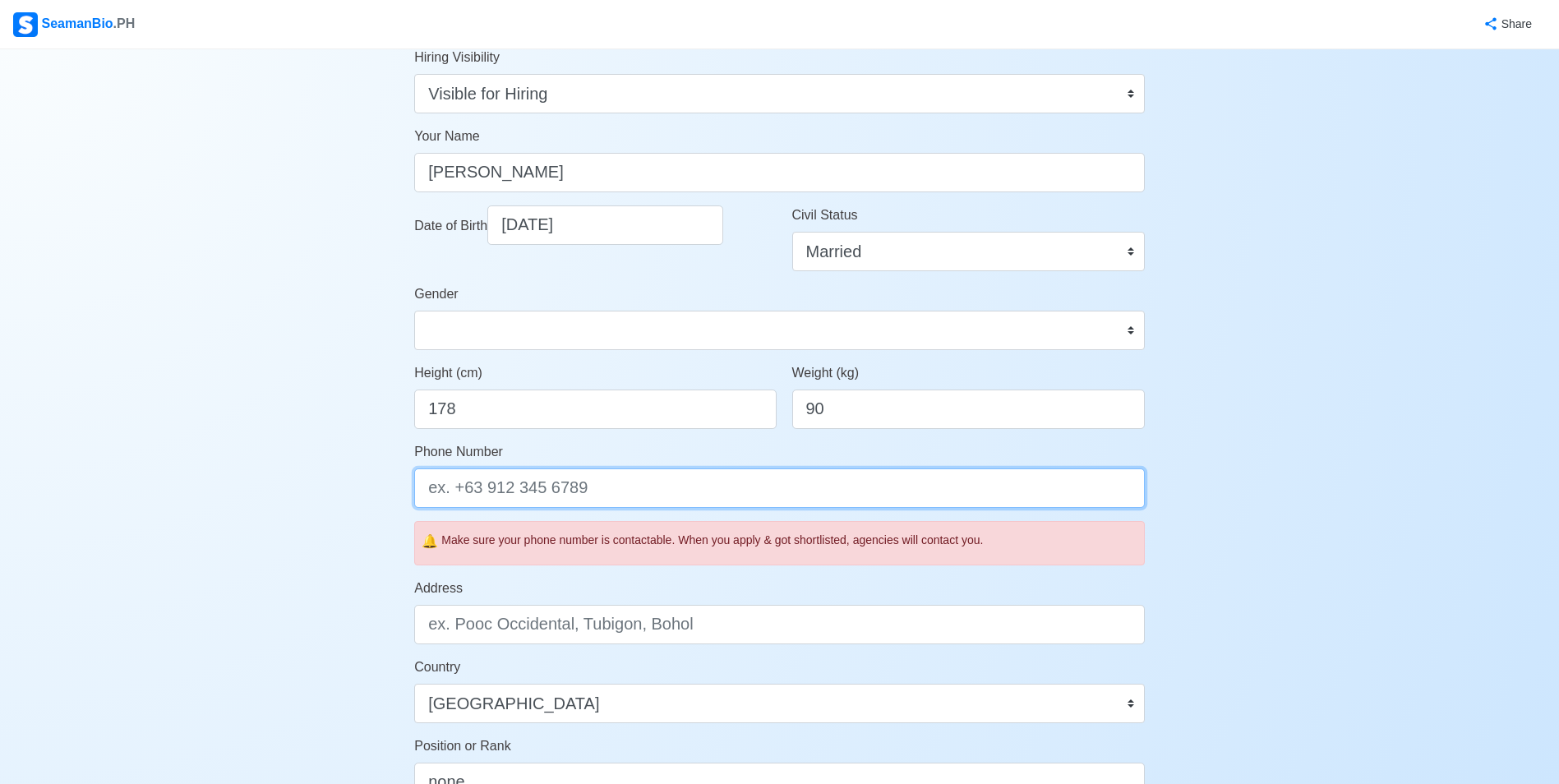
click at [764, 489] on input "Phone Number" at bounding box center [779, 489] width 731 height 40
type input "639619740109"
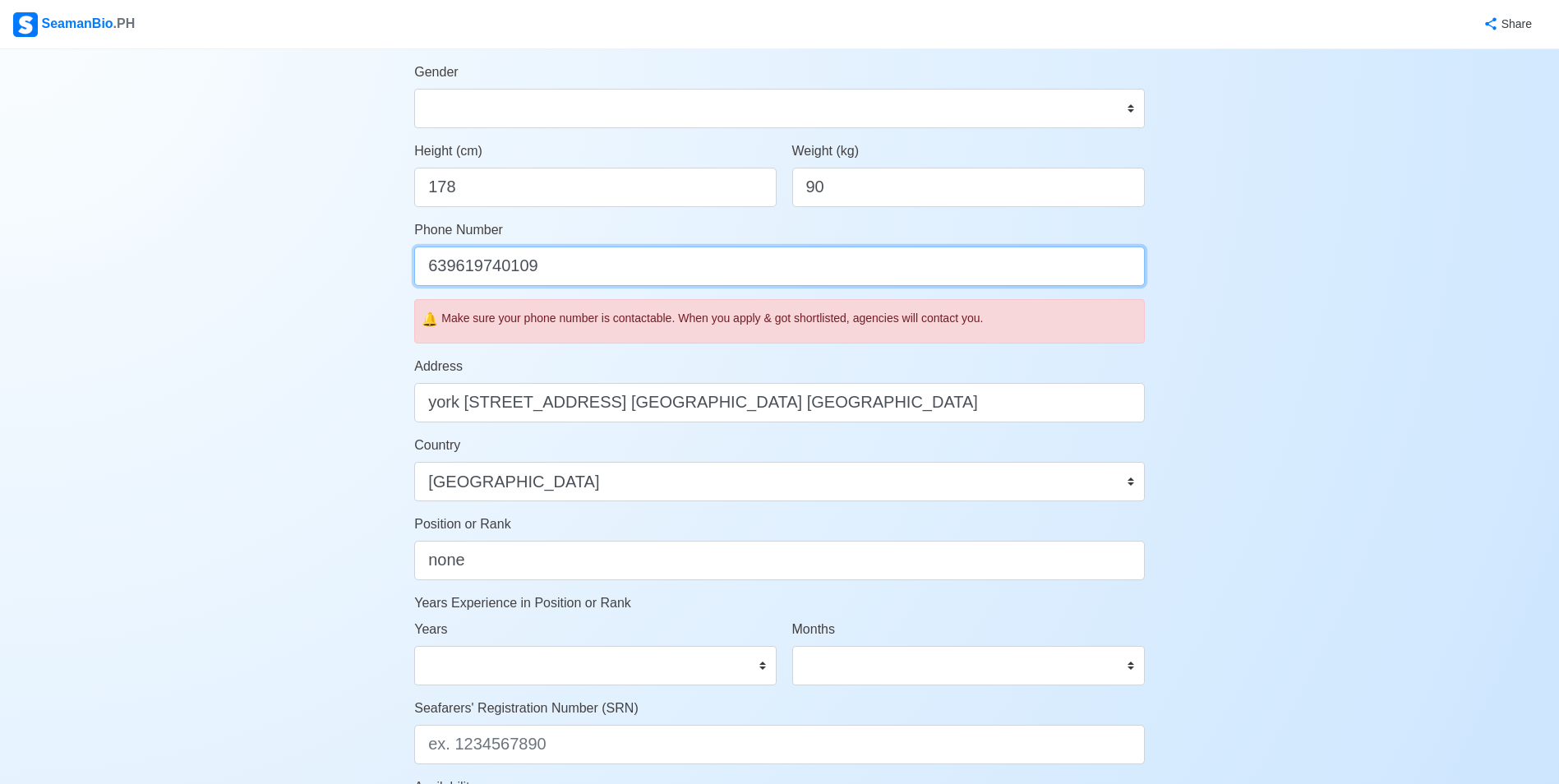
scroll to position [401, 0]
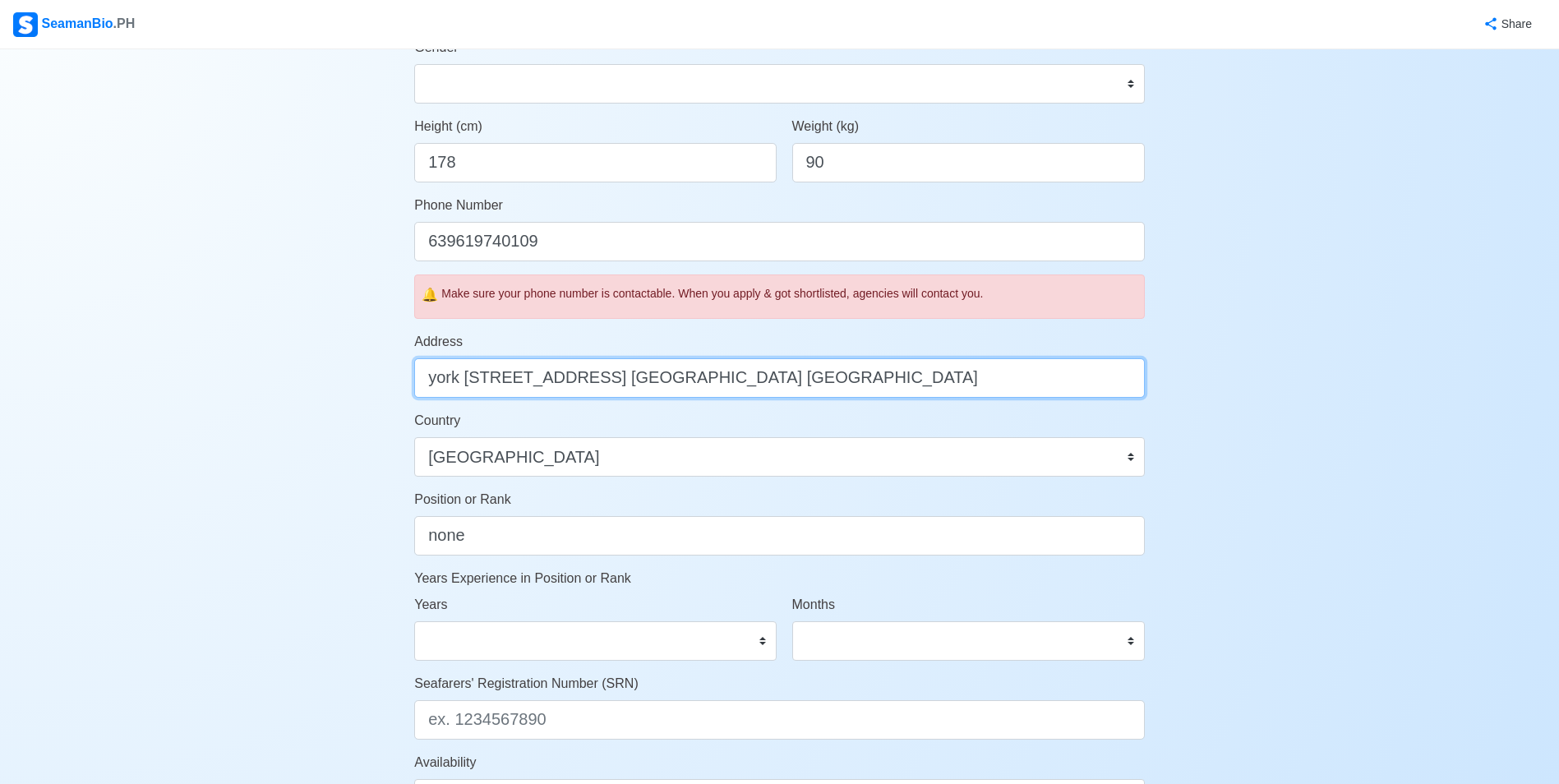
click at [912, 383] on input "york street block 80 lot 13 grand victoria estate Barangay Bitas" at bounding box center [779, 378] width 731 height 40
type input "york street block 80 lot 13 grand victoria estate Barangay Bitas Cabanatuan cit…"
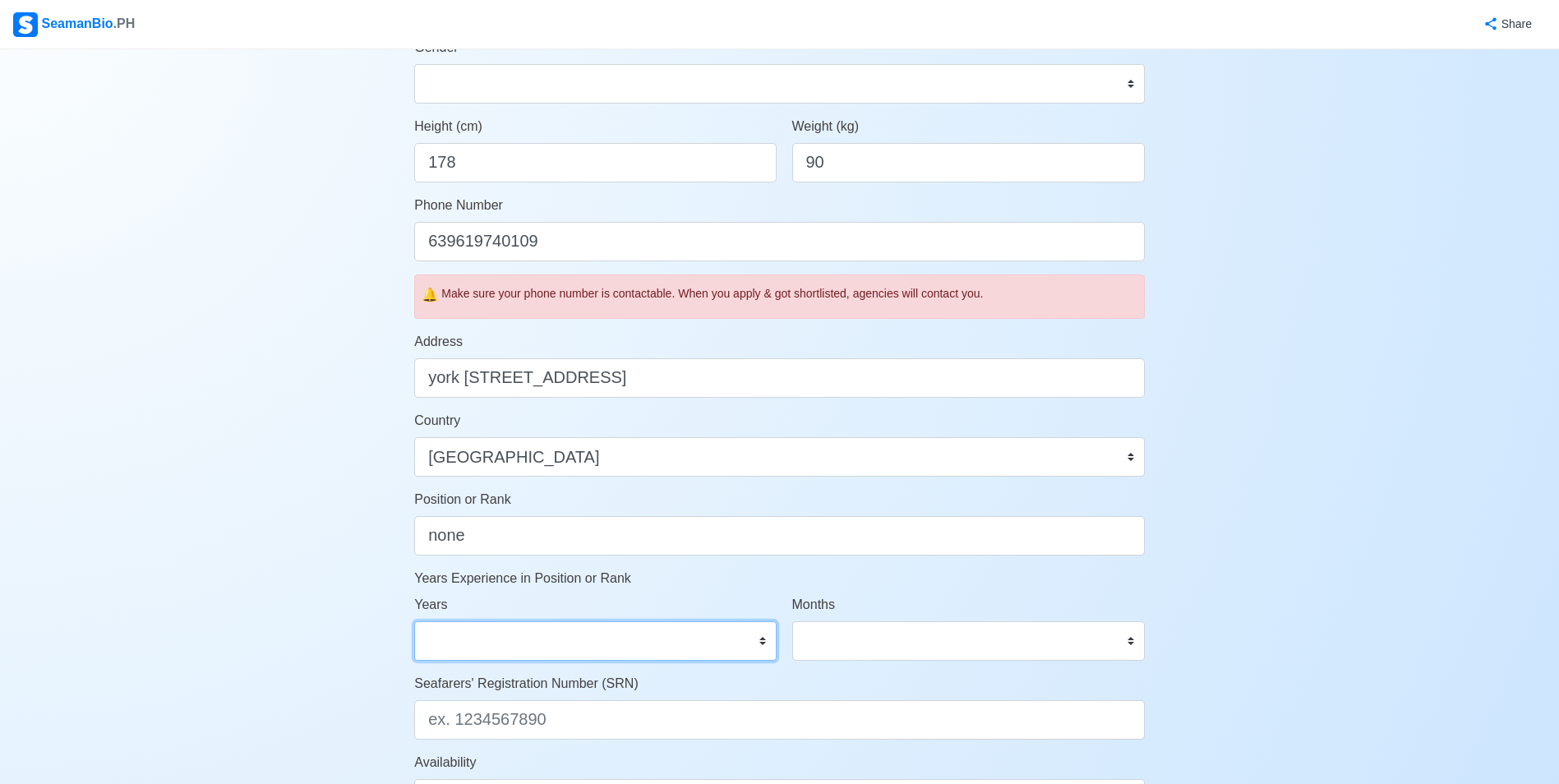
click at [678, 642] on select "0 1 2 3 4 5 6 7 8 9 10 11 12 13 14 15 16 17 18 19 20 21 22 23 24 25 26 27 28 29…" at bounding box center [594, 641] width 361 height 40
select select "0"
click at [414, 621] on select "0 1 2 3 4 5 6 7 8 9 10 11 12 13 14 15 16 17 18 19 20 21 22 23 24 25 26 27 28 29…" at bounding box center [594, 641] width 361 height 40
click at [840, 647] on select "0 1 2 3 4 5 6 7 8 9 10 11" at bounding box center [968, 641] width 353 height 40
select select "0"
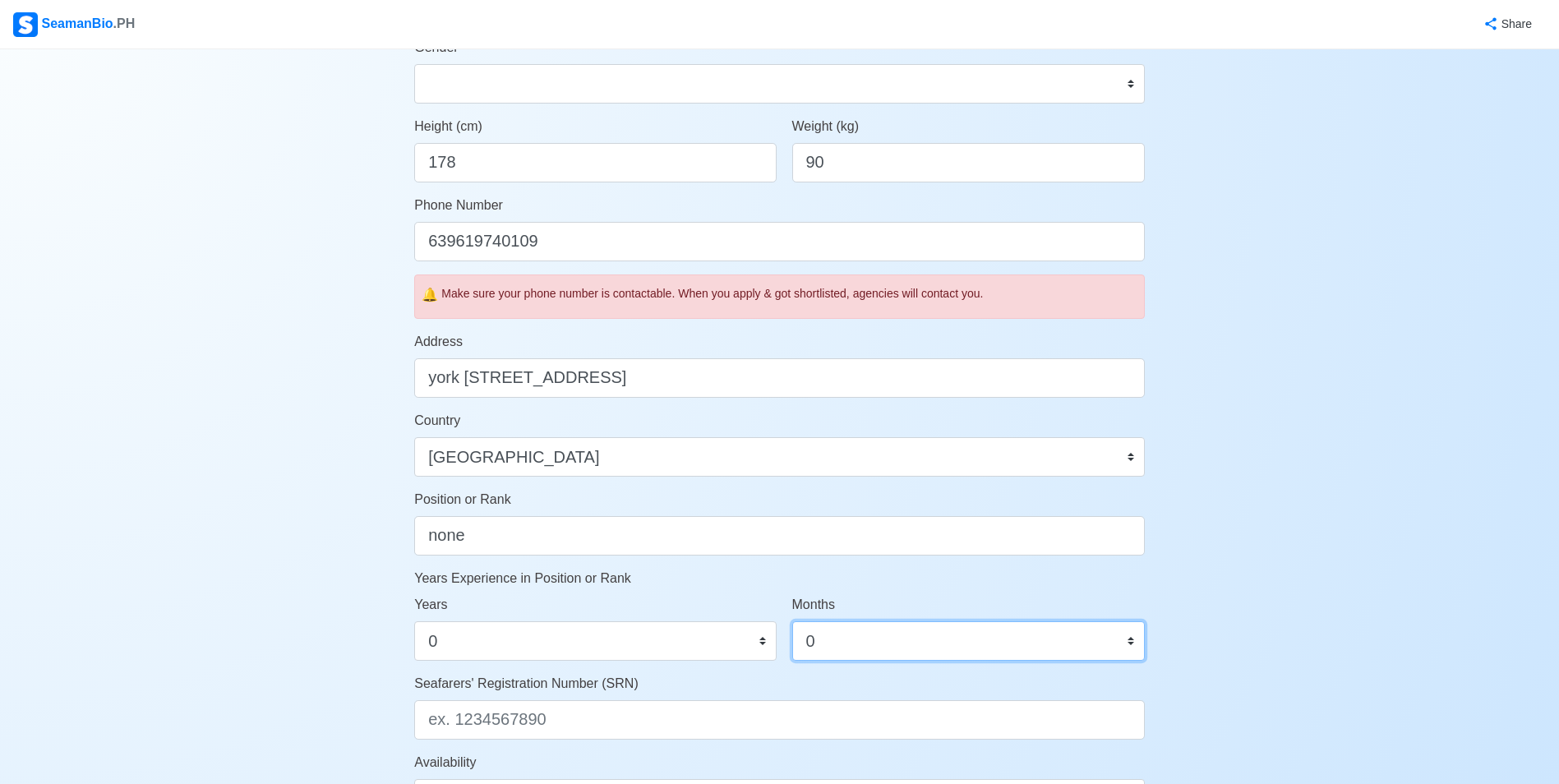
click at [792, 621] on select "0 1 2 3 4 5 6 7 8 9 10 11" at bounding box center [968, 641] width 353 height 40
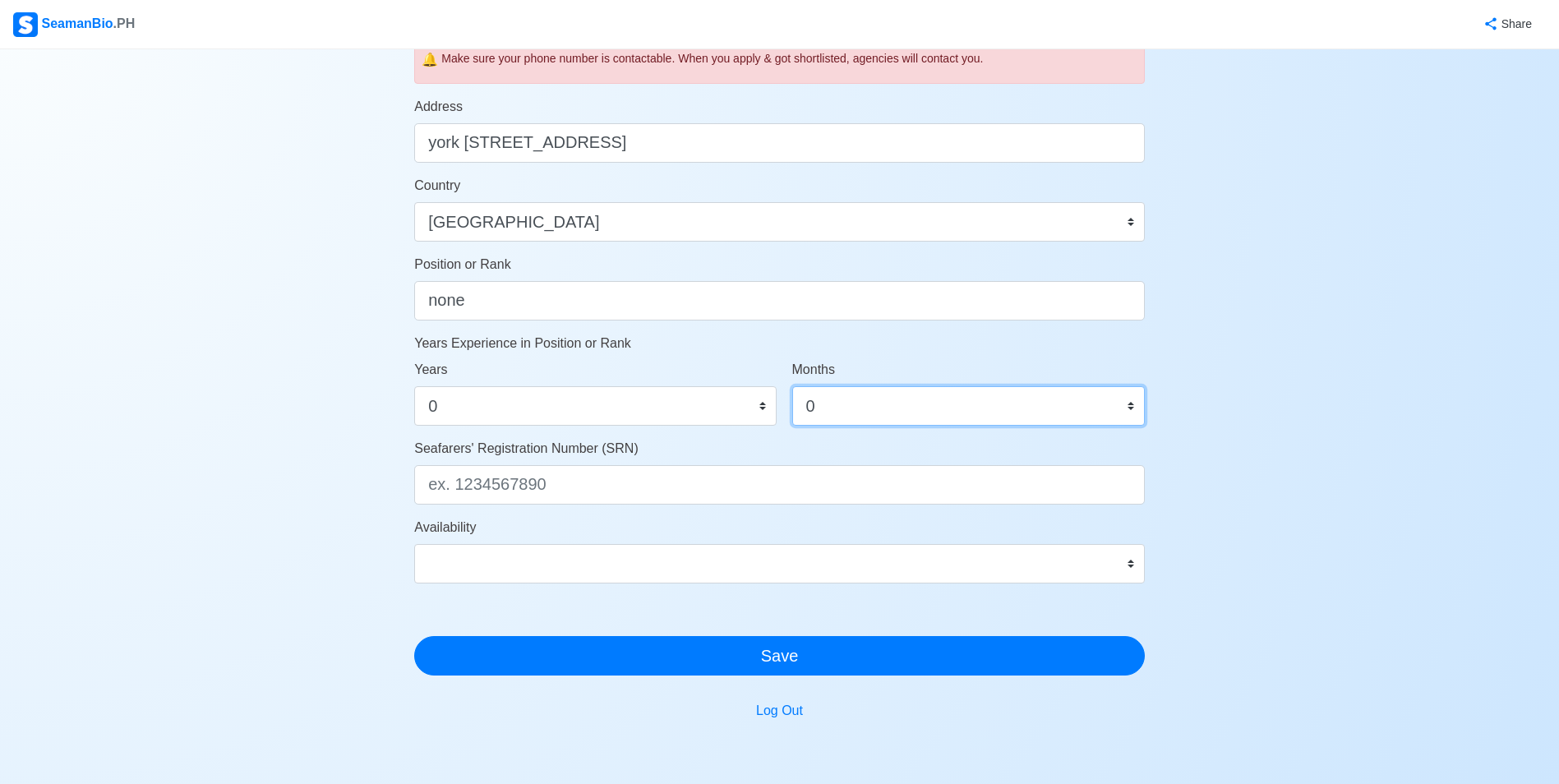
scroll to position [647, 0]
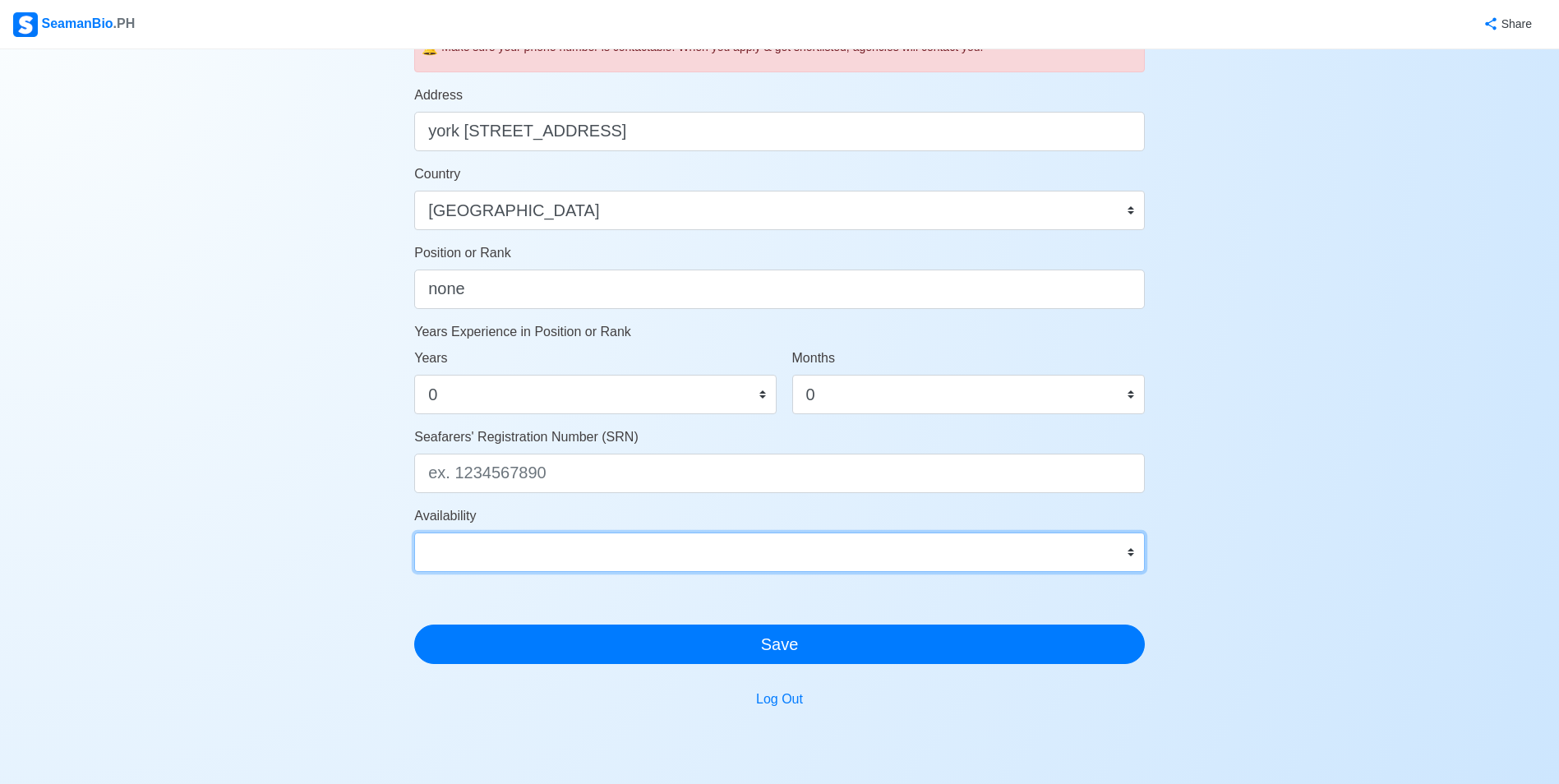
click at [744, 546] on select "Immediate Oct 2025 Nov 2025 Dec 2025 Jan 2026 Feb 2026 Mar 2026 Apr 2026 May 20…" at bounding box center [779, 552] width 731 height 40
select select "4102416000000"
click at [414, 532] on select "Immediate Oct 2025 Nov 2025 Dec 2025 Jan 2026 Feb 2026 Mar 2026 Apr 2026 May 20…" at bounding box center [779, 552] width 731 height 40
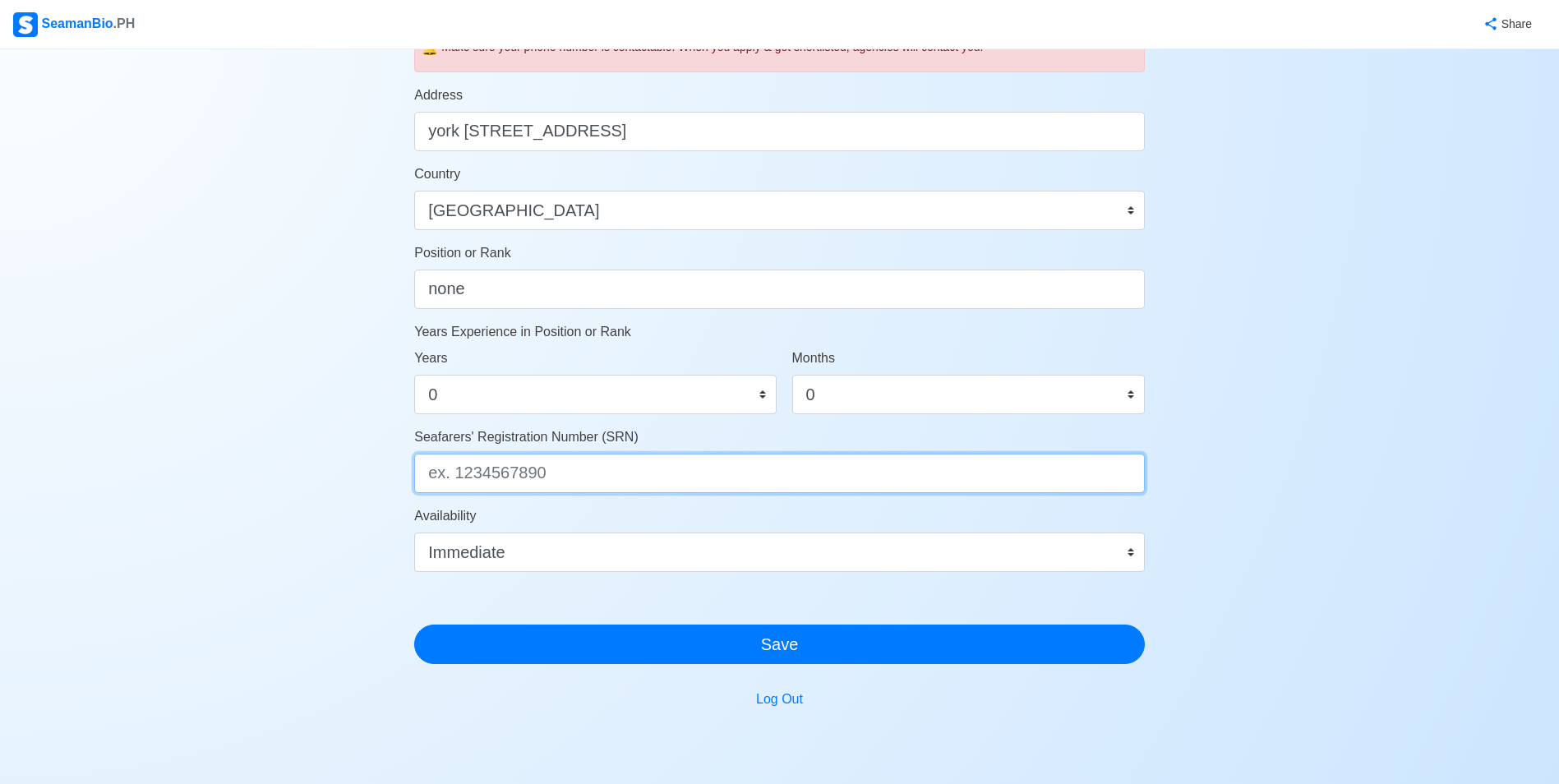
click at [543, 480] on input "Seafarers' Registration Number (SRN)" at bounding box center [779, 473] width 731 height 40
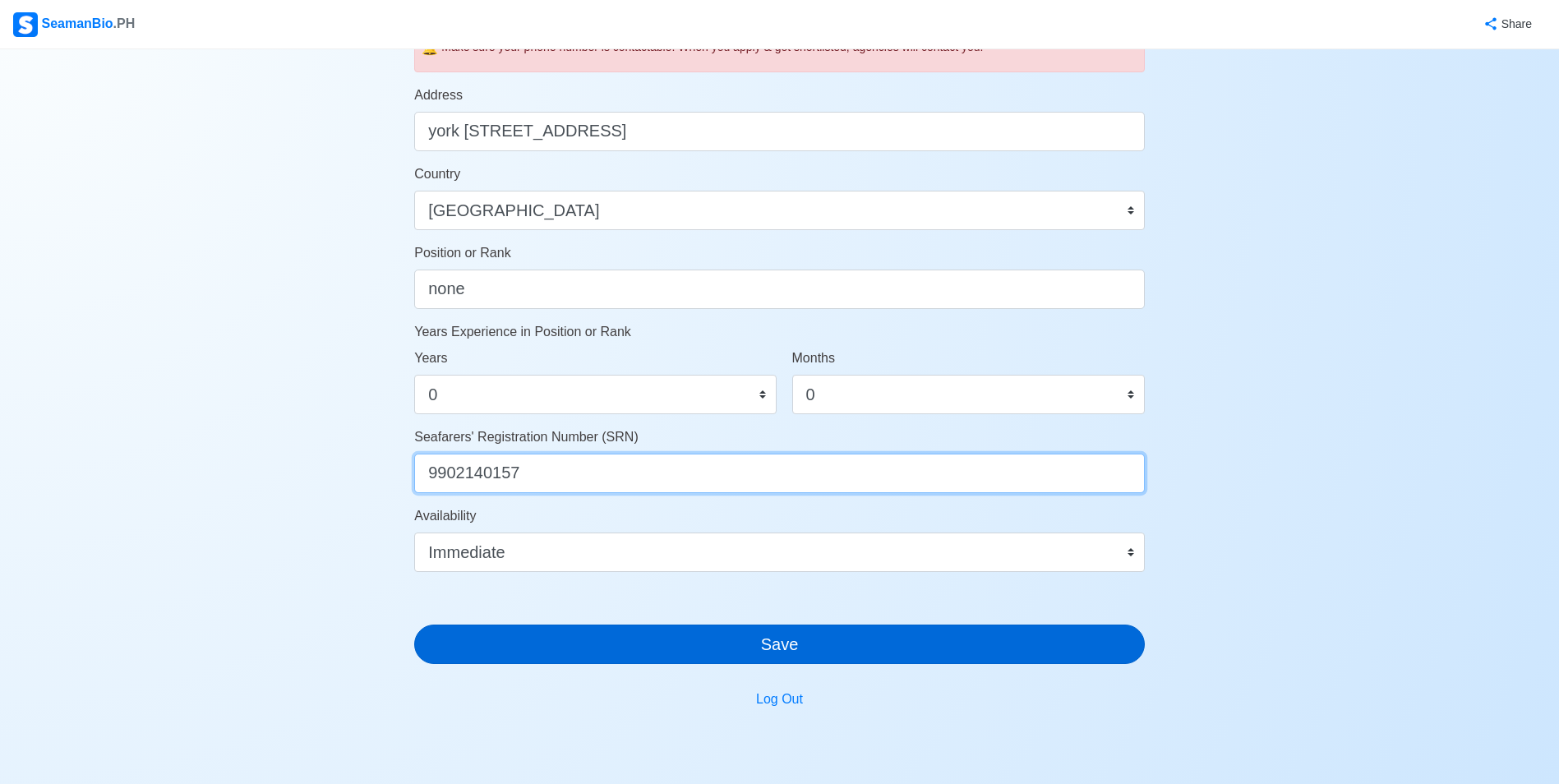
type input "9902140157"
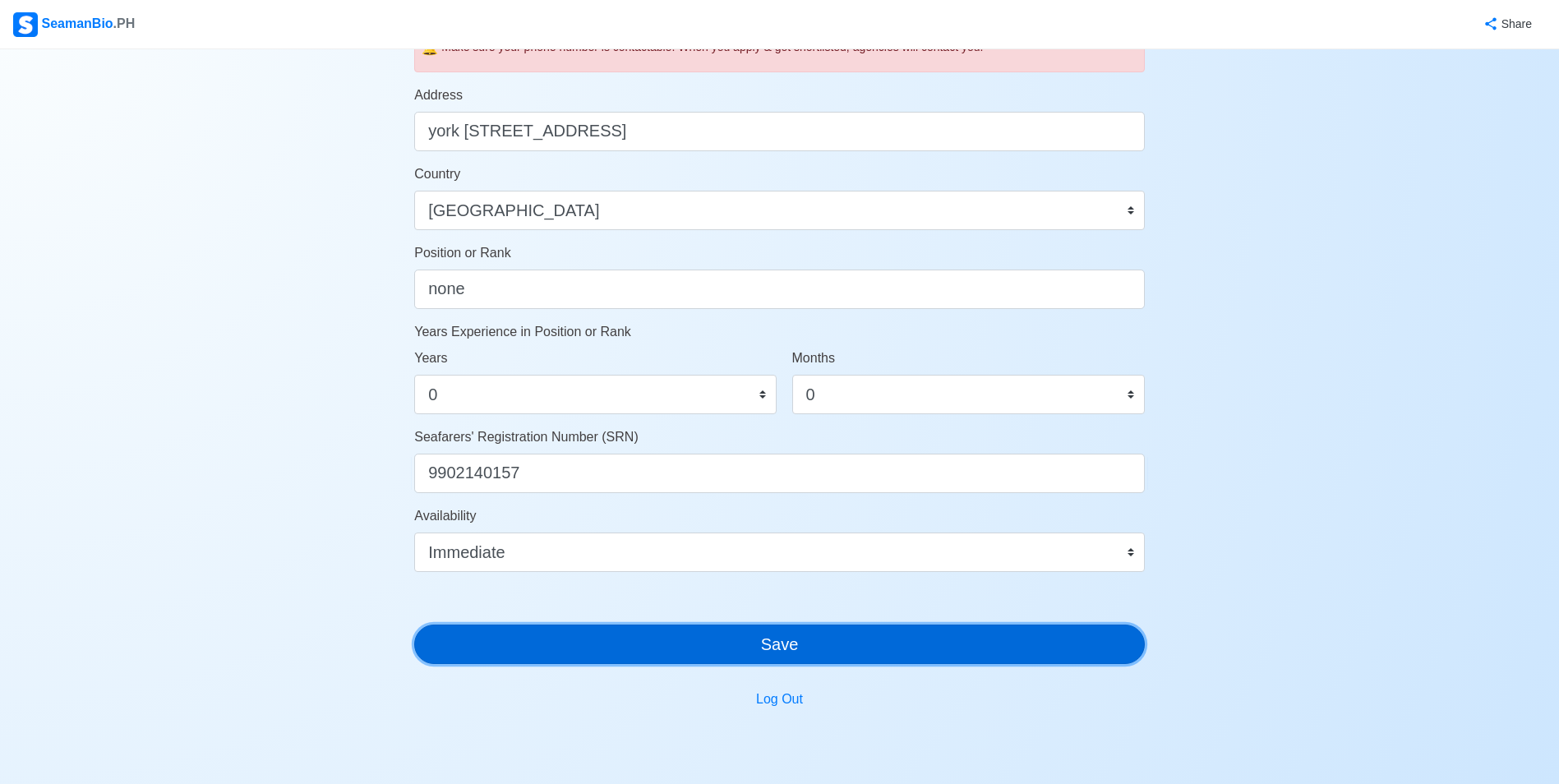
click at [776, 645] on button "Save" at bounding box center [779, 645] width 731 height 40
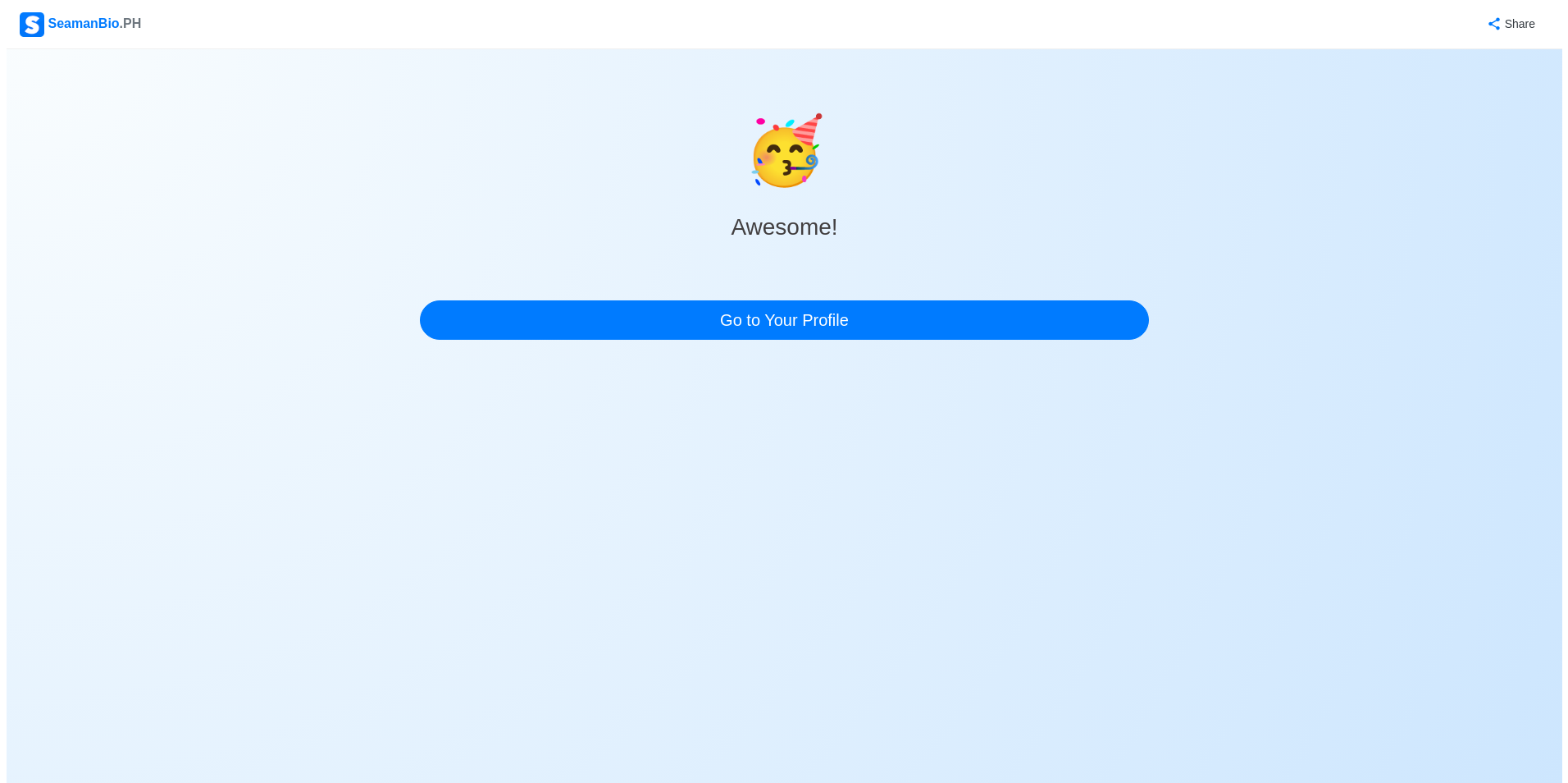
scroll to position [0, 0]
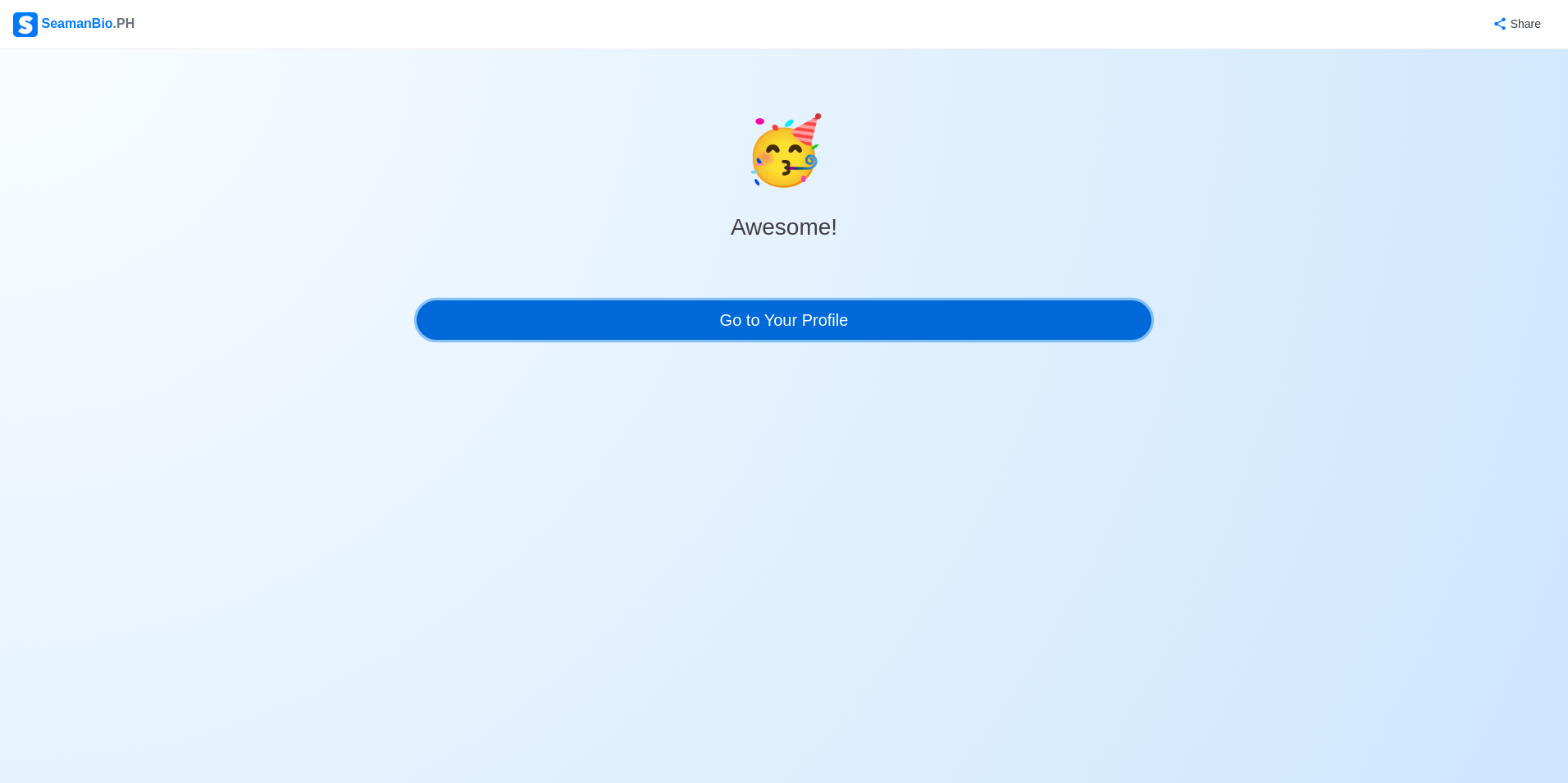
click at [790, 327] on link "Go to Your Profile" at bounding box center [784, 320] width 735 height 40
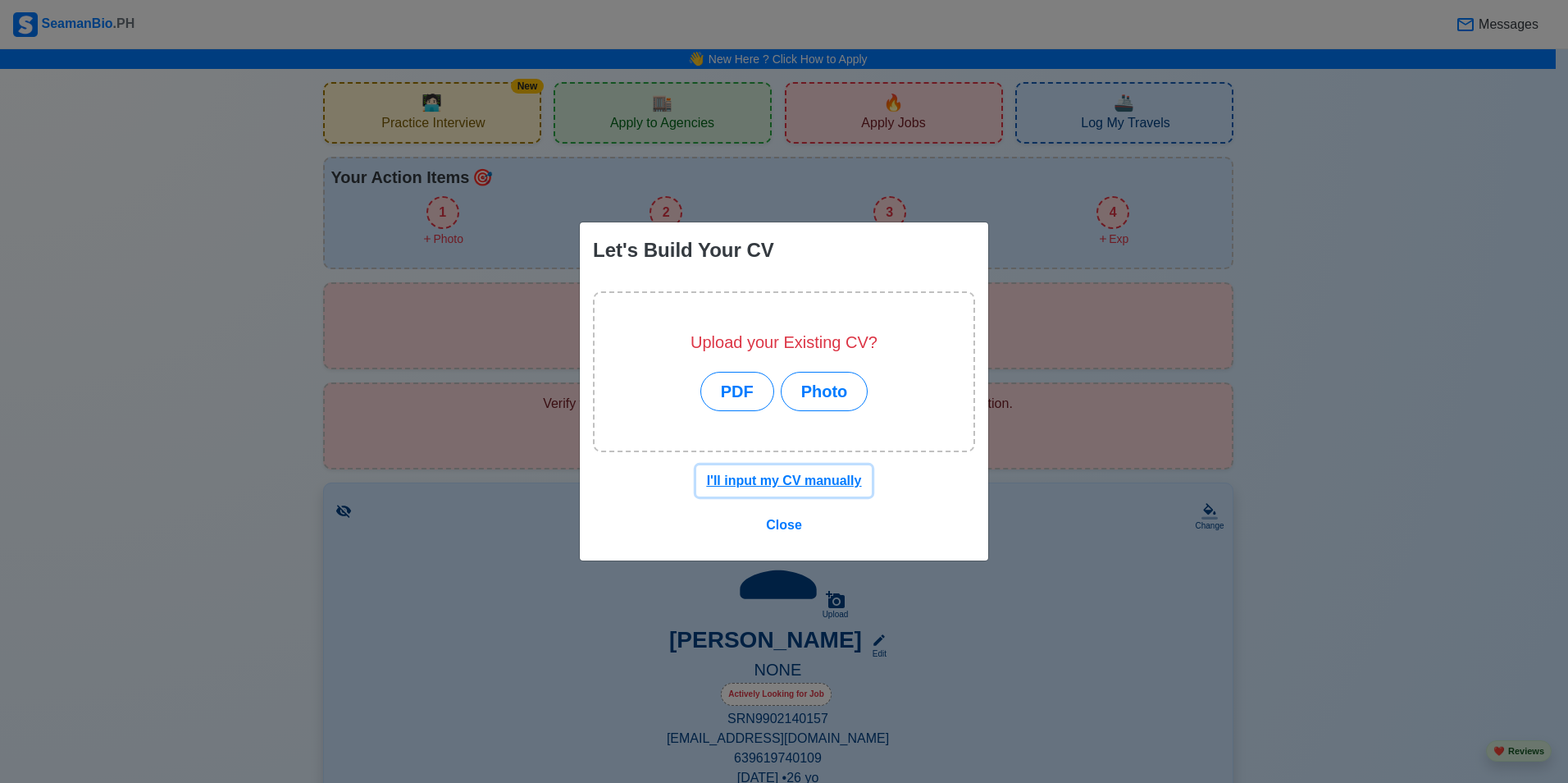
click at [780, 470] on button "I'll input my CV manually" at bounding box center [784, 481] width 176 height 31
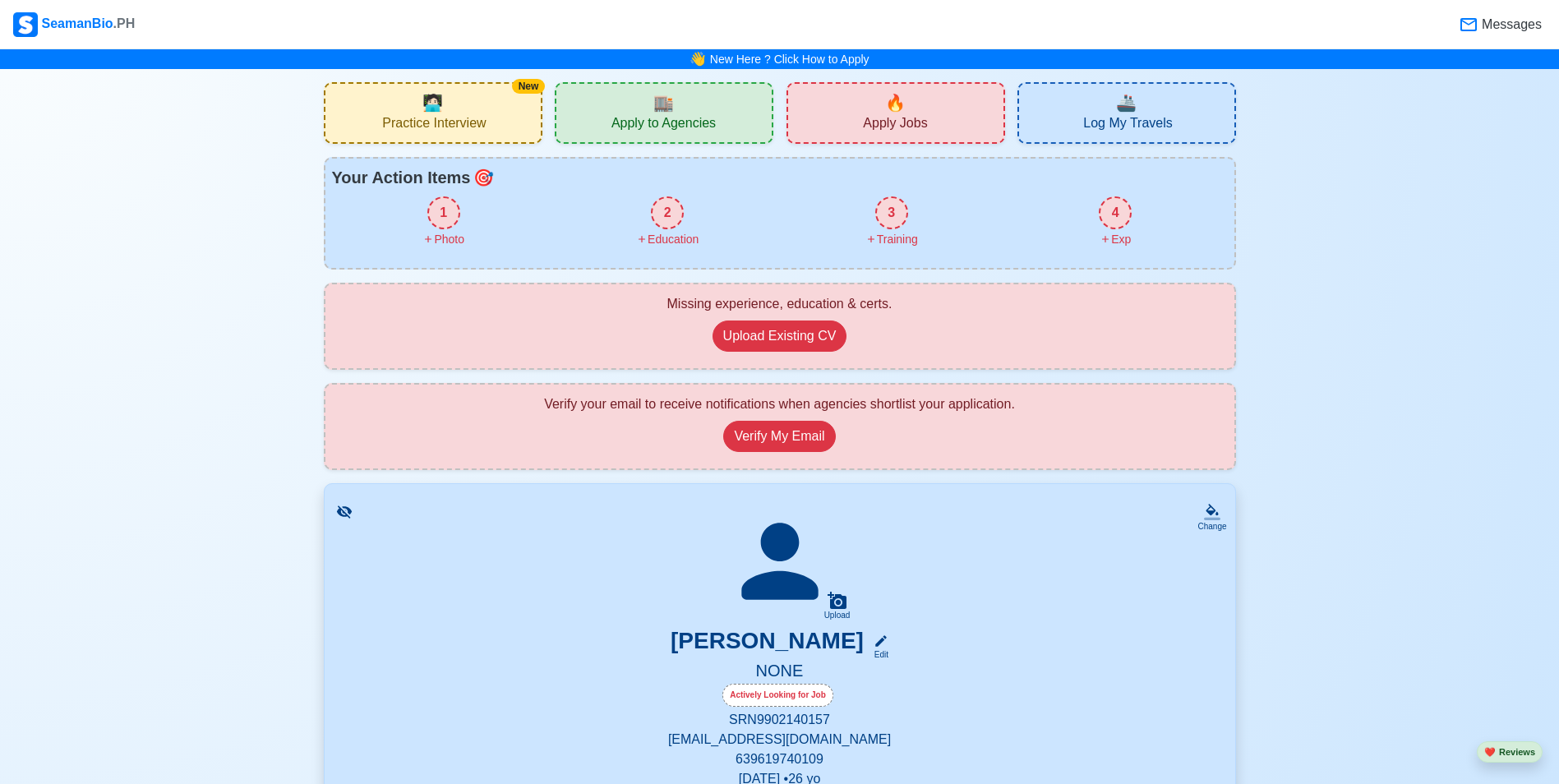
click at [445, 223] on div "1" at bounding box center [444, 213] width 33 height 33
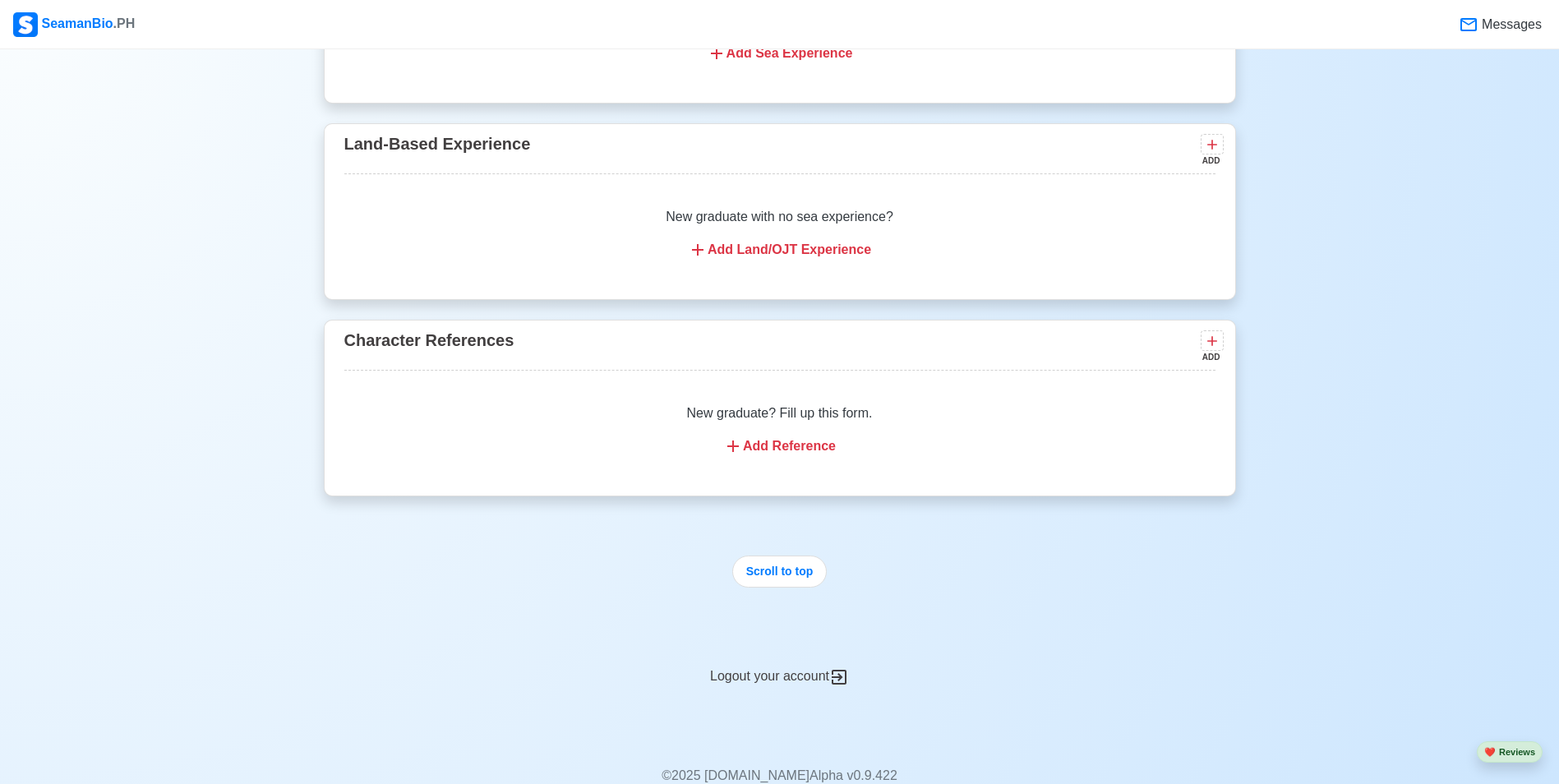
scroll to position [2638, 0]
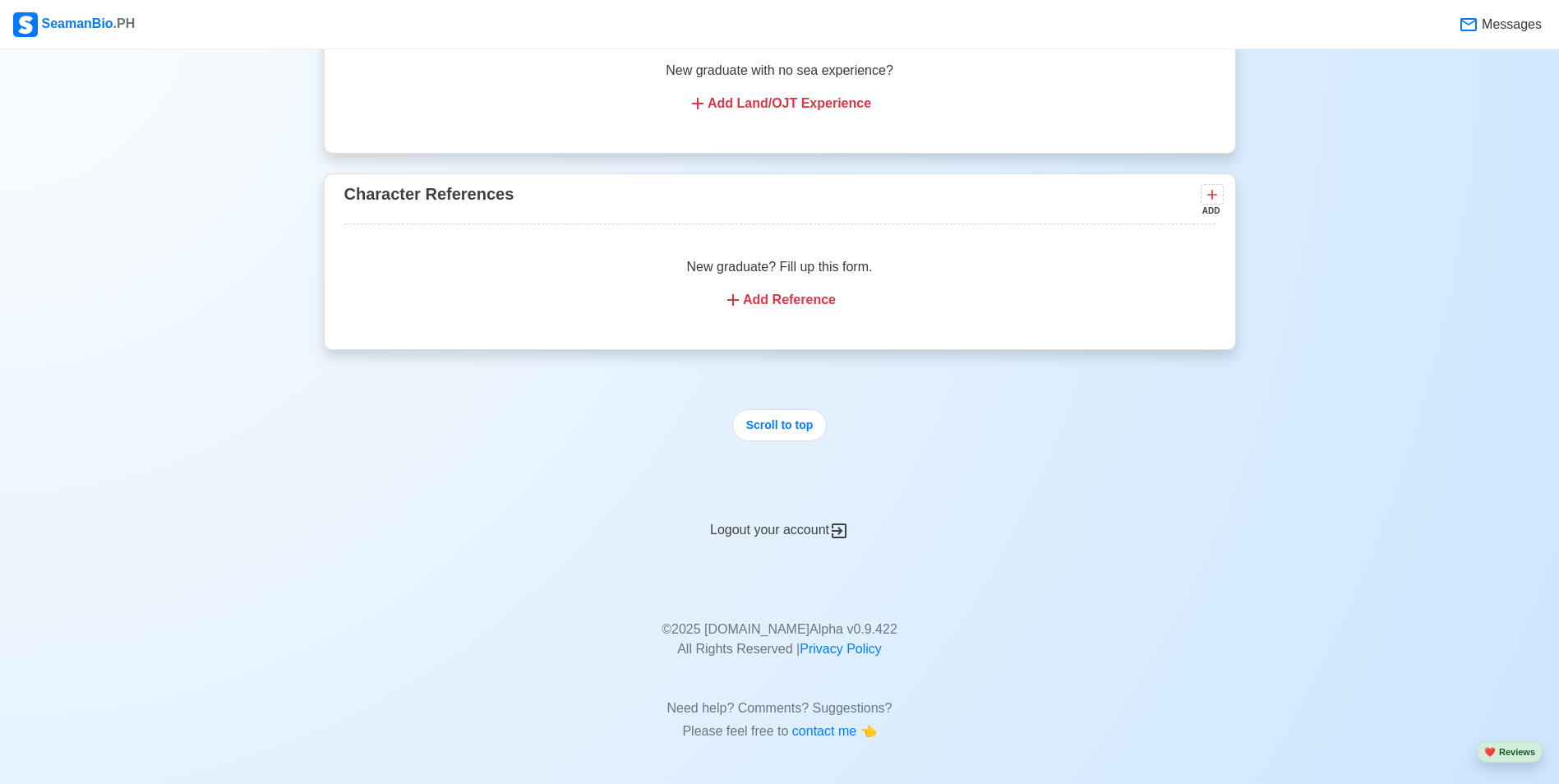
drag, startPoint x: 919, startPoint y: 72, endPoint x: 929, endPoint y: 96, distance: 26.0
click at [929, 96] on div "Add Land/OJT Experience" at bounding box center [780, 103] width 832 height 20
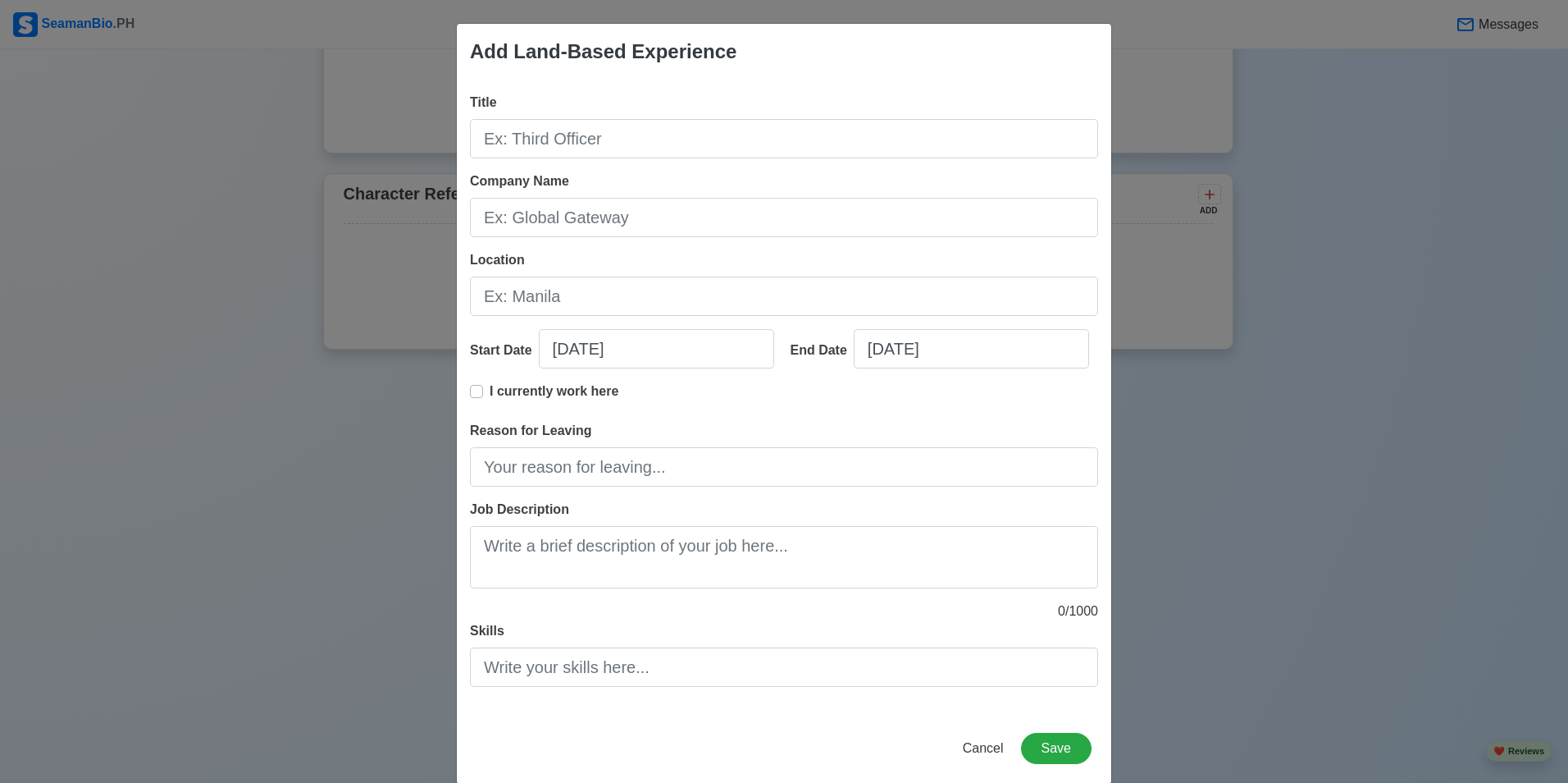
drag, startPoint x: 242, startPoint y: 183, endPoint x: 243, endPoint y: 170, distance: 13.0
click at [246, 179] on div "Add Land-Based Experience Title Company Name Location Start Date [DATE] End Dat…" at bounding box center [784, 391] width 1568 height 783
drag, startPoint x: 982, startPoint y: 750, endPoint x: 913, endPoint y: 685, distance: 94.8
click at [981, 750] on span "Cancel" at bounding box center [982, 748] width 41 height 14
